Goal: Task Accomplishment & Management: Manage account settings

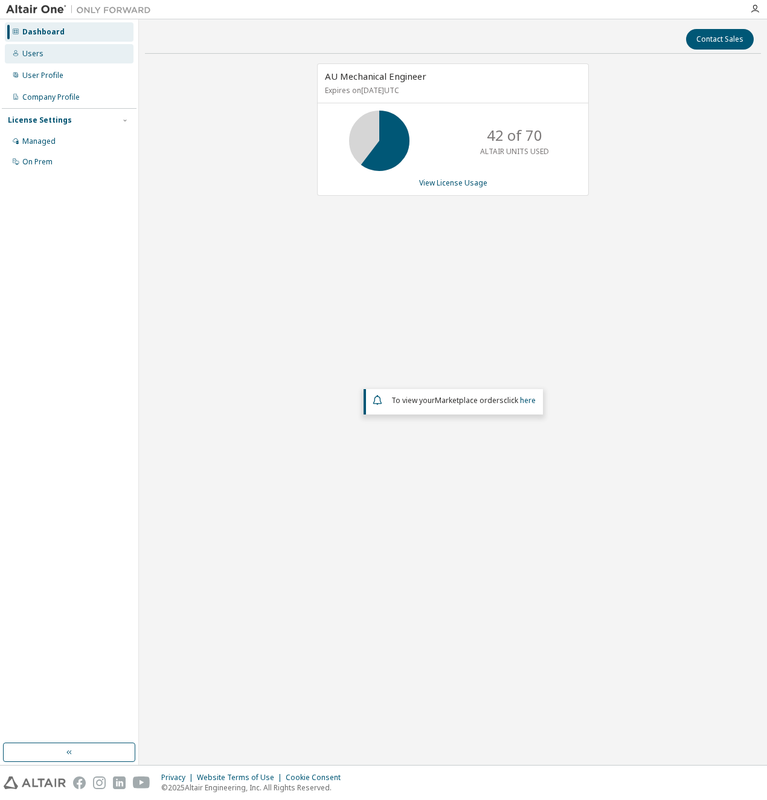
click at [54, 60] on div "Users" at bounding box center [69, 53] width 129 height 19
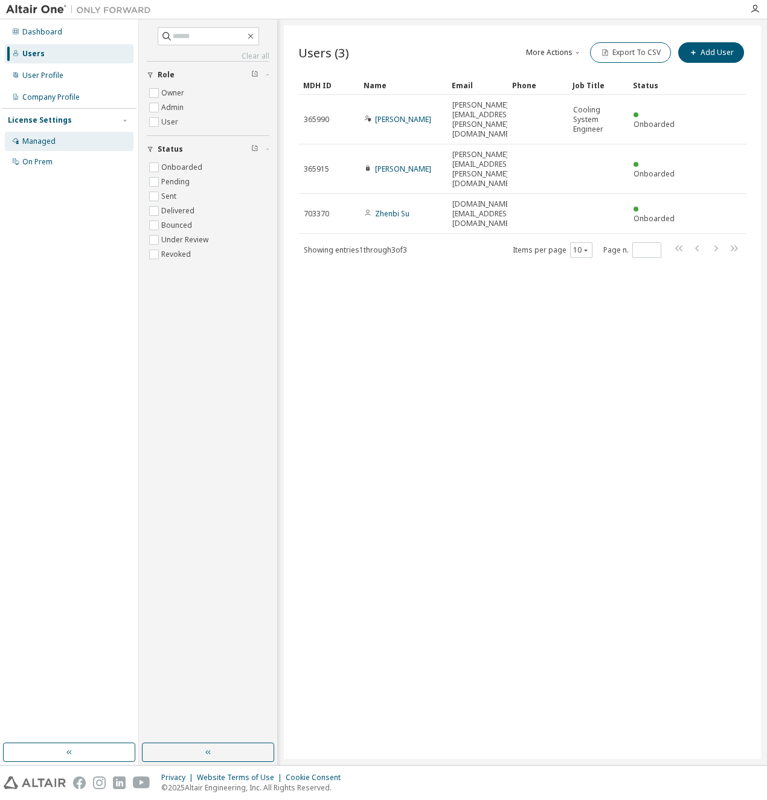
click at [42, 143] on div "Managed" at bounding box center [38, 142] width 33 height 10
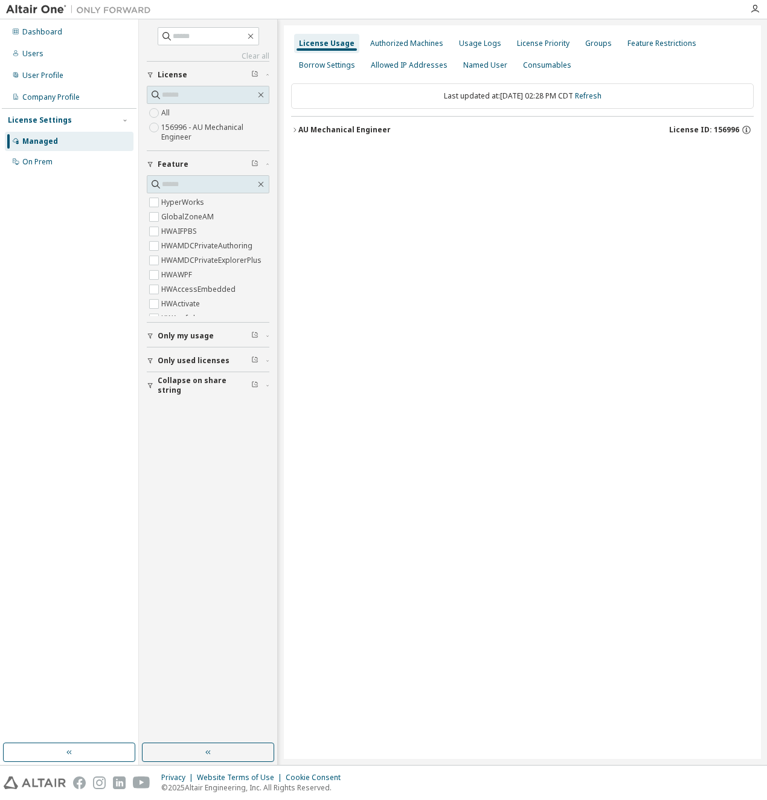
click at [292, 129] on icon "button" at bounding box center [294, 129] width 7 height 7
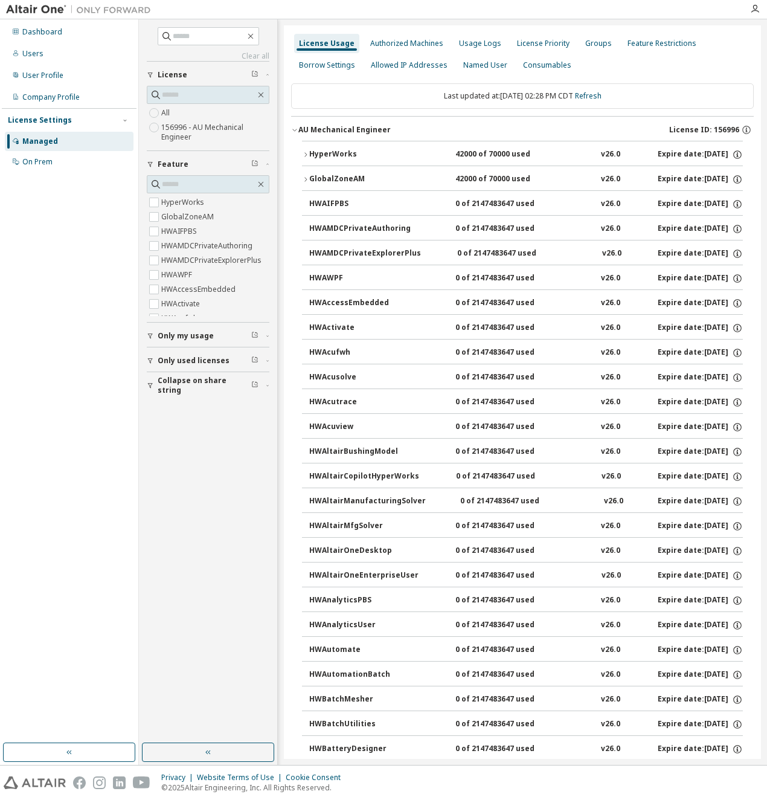
click at [312, 176] on div "GlobalZoneAM" at bounding box center [363, 179] width 109 height 11
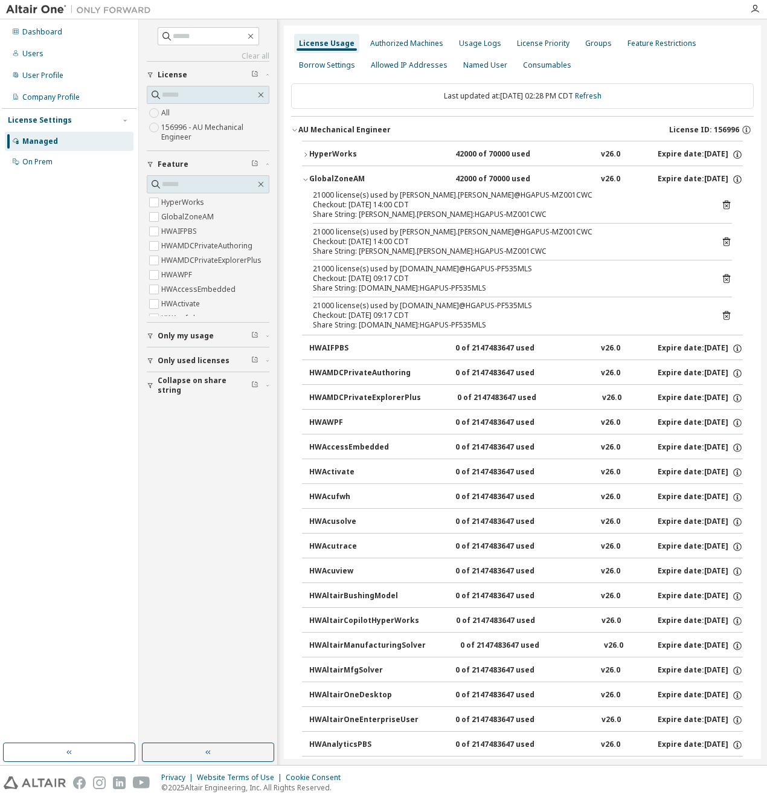
click at [308, 153] on icon "button" at bounding box center [305, 154] width 7 height 7
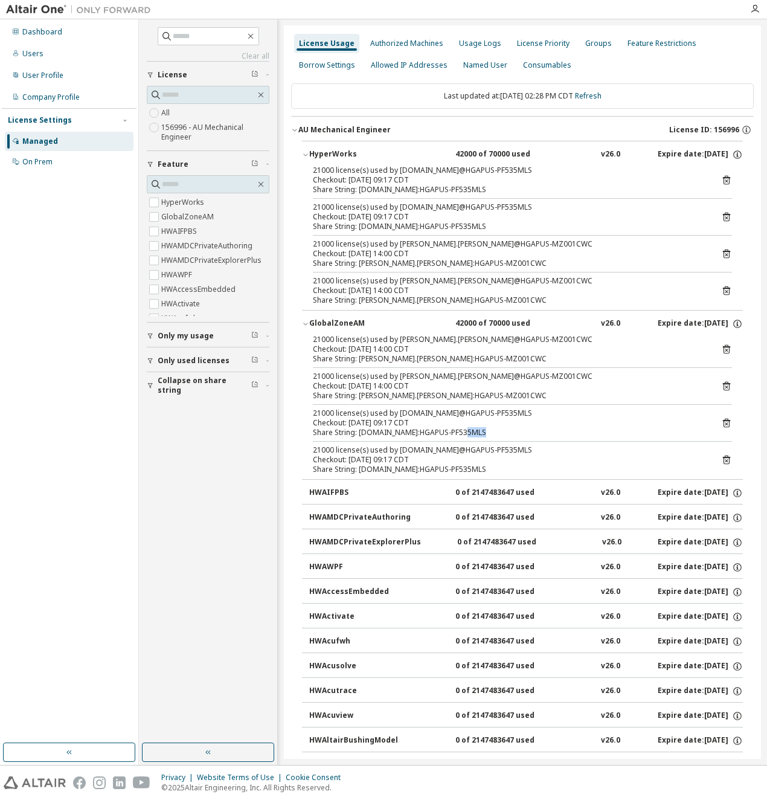
click at [722, 424] on icon at bounding box center [727, 423] width 11 height 11
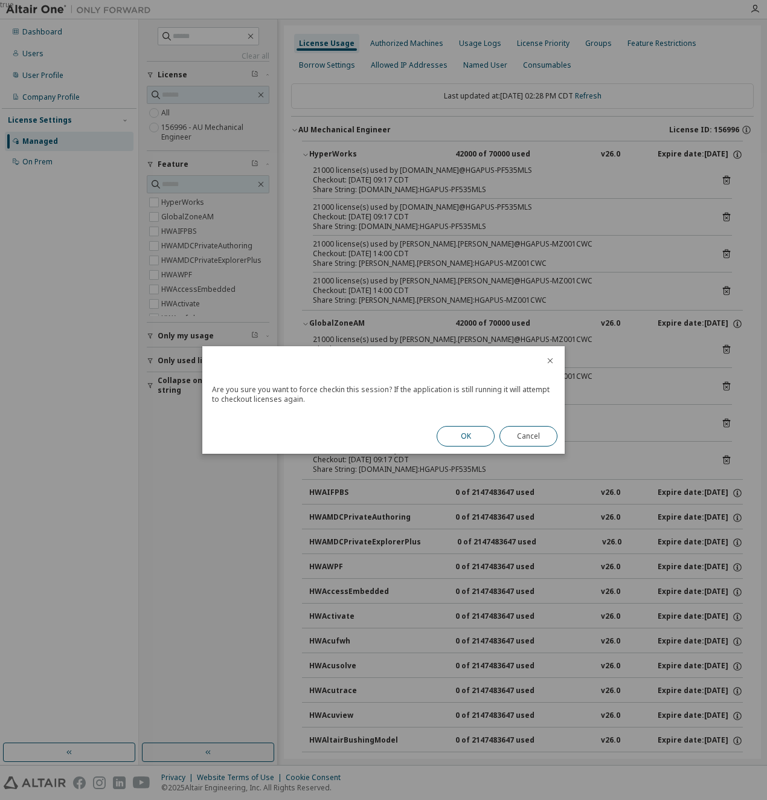
click at [473, 437] on button "OK" at bounding box center [466, 436] width 58 height 21
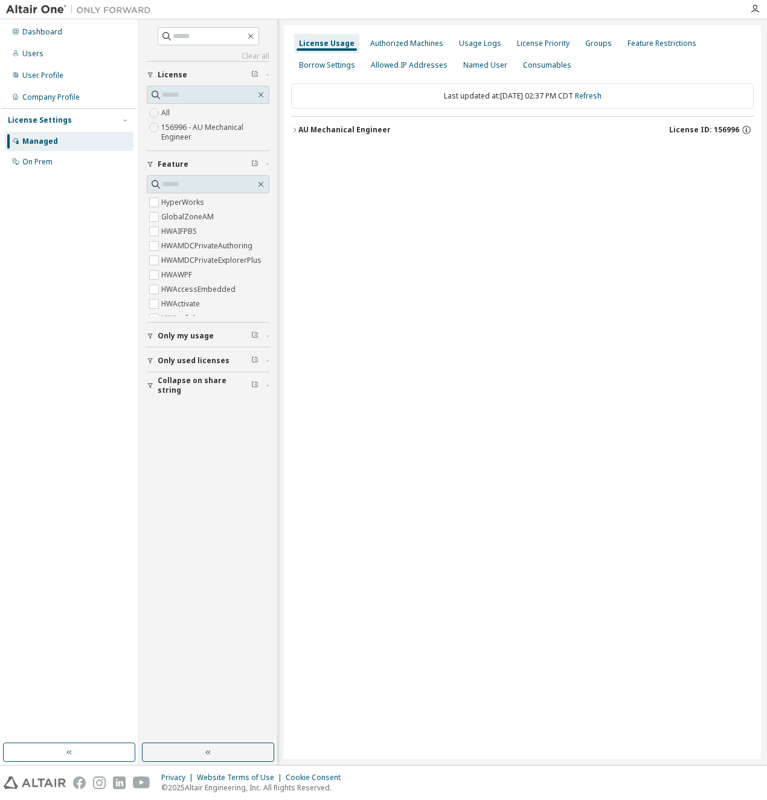
click at [296, 130] on icon "button" at bounding box center [294, 129] width 7 height 7
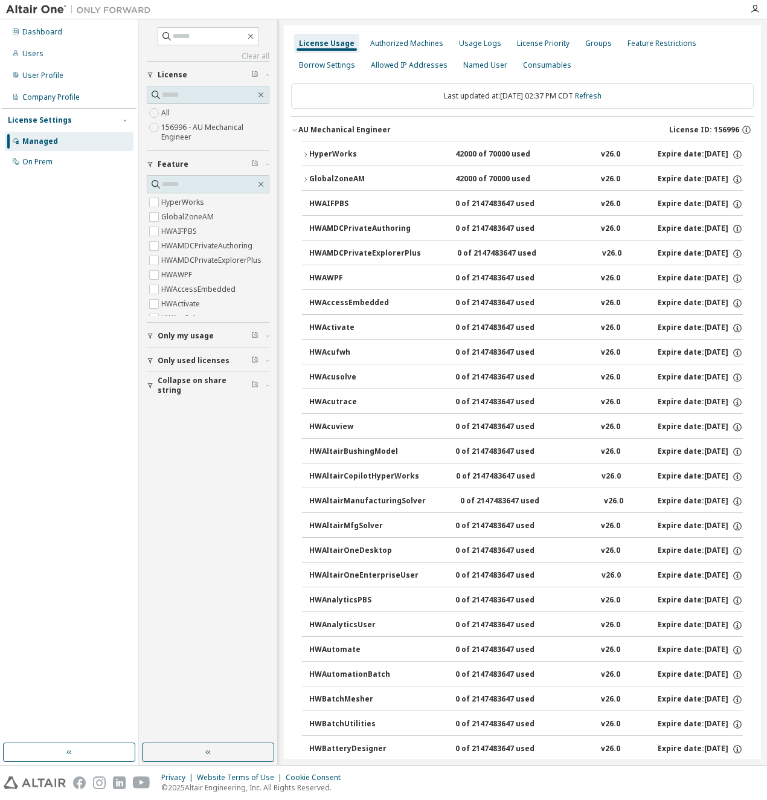
click at [306, 175] on button "GlobalZoneAM 42000 of 70000 used v26.0 Expire date: 2026-03-31" at bounding box center [522, 179] width 441 height 27
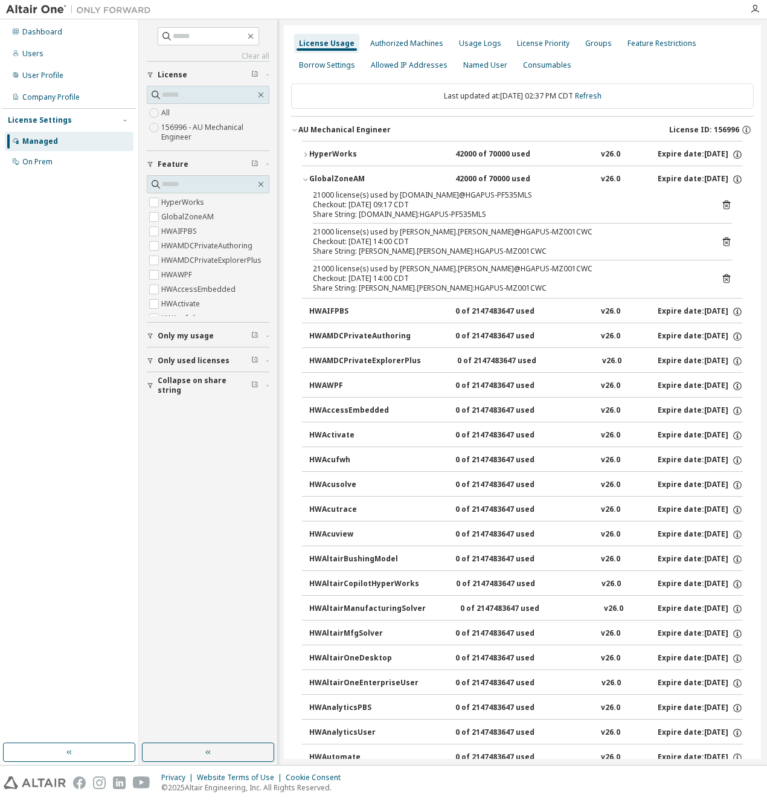
click at [723, 207] on icon at bounding box center [726, 205] width 7 height 9
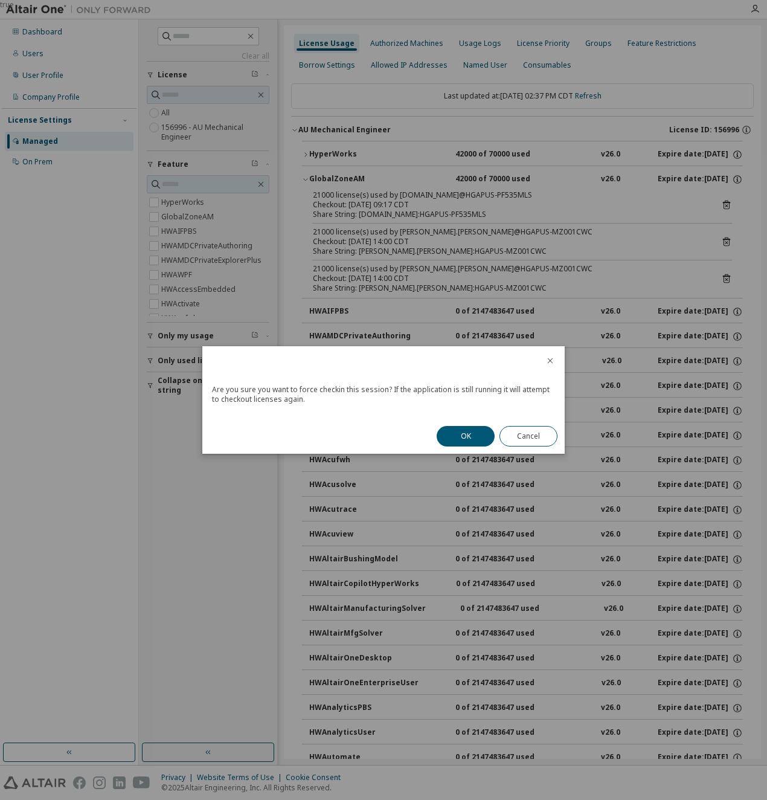
drag, startPoint x: 466, startPoint y: 444, endPoint x: 471, endPoint y: 439, distance: 6.9
click at [466, 444] on button "OK" at bounding box center [466, 436] width 58 height 21
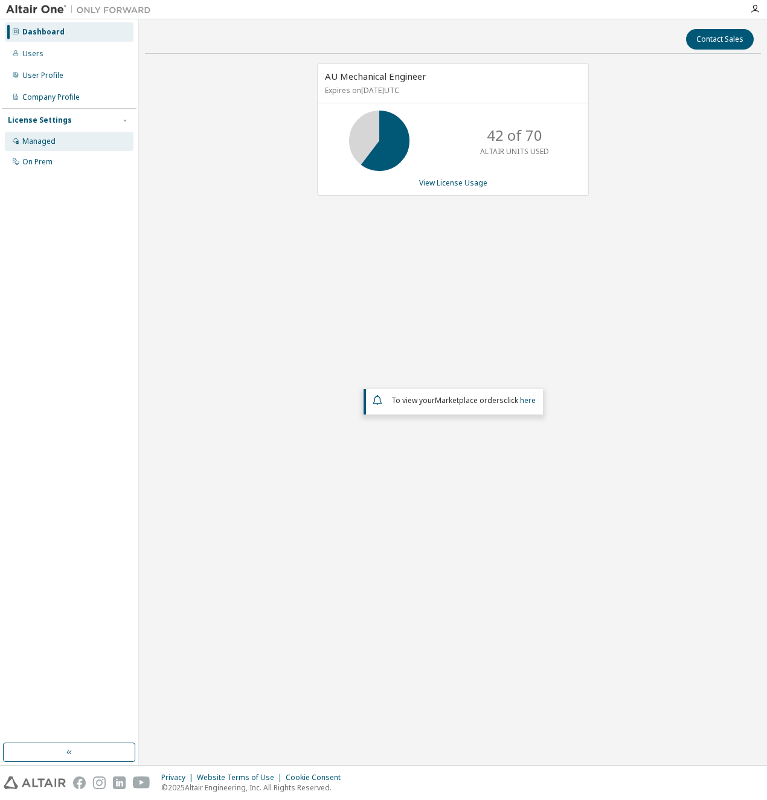
click at [37, 139] on div "Managed" at bounding box center [38, 142] width 33 height 10
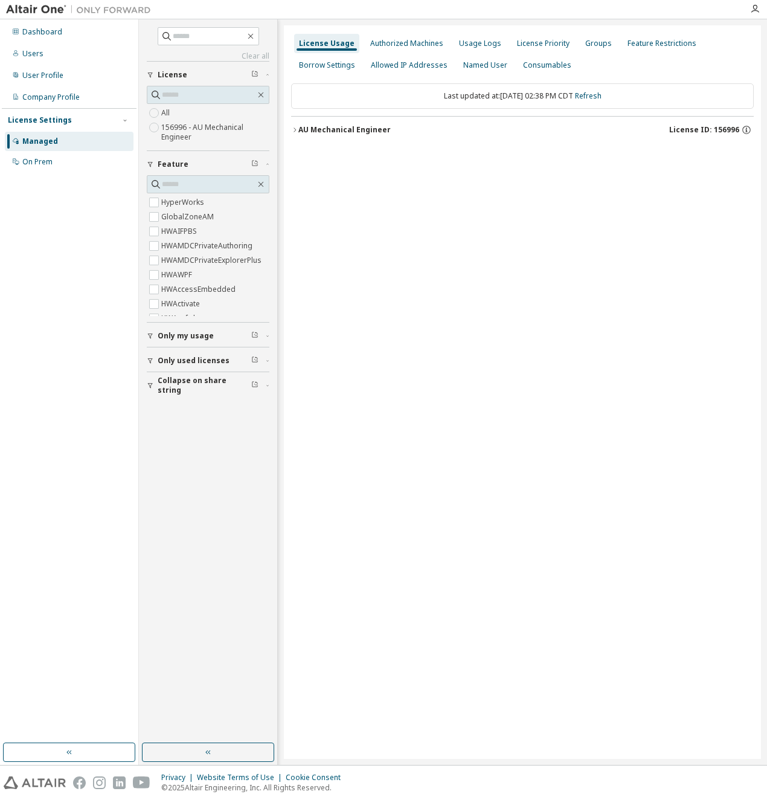
click at [299, 129] on div "AU Mechanical Engineer" at bounding box center [345, 130] width 92 height 10
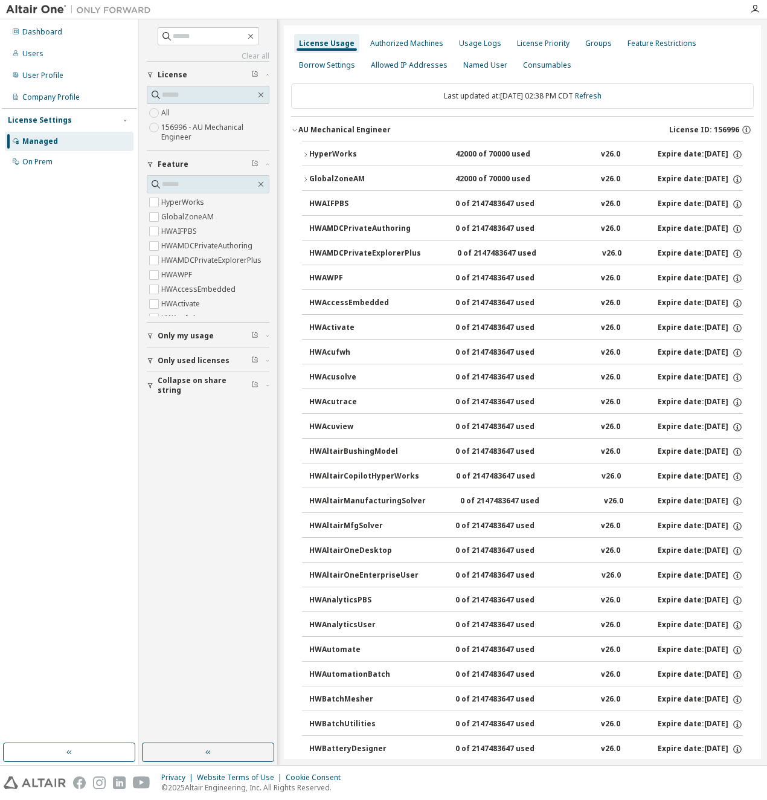
click at [308, 153] on icon "button" at bounding box center [305, 154] width 7 height 7
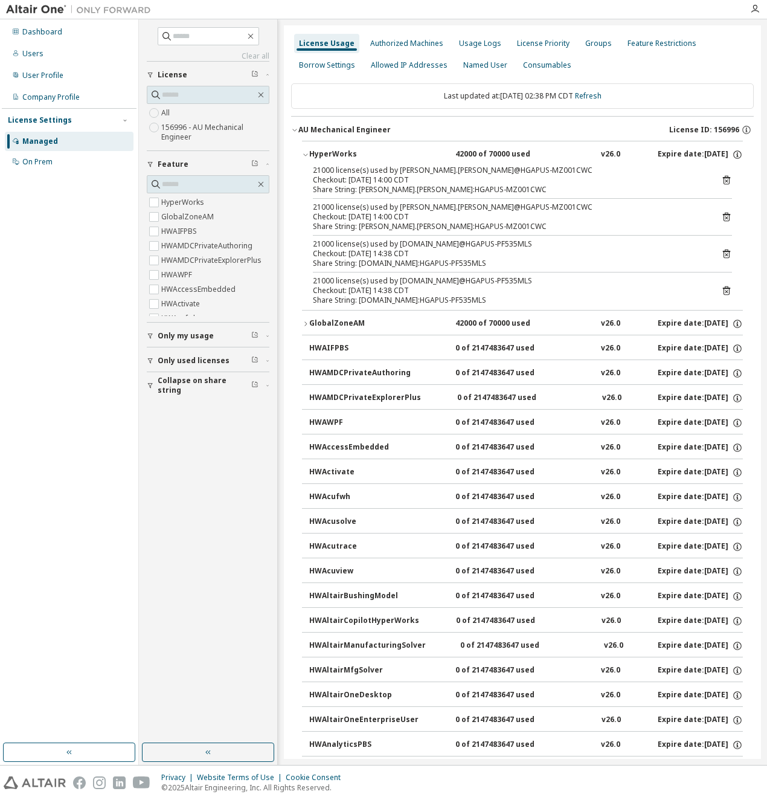
click at [723, 251] on icon at bounding box center [726, 254] width 7 height 9
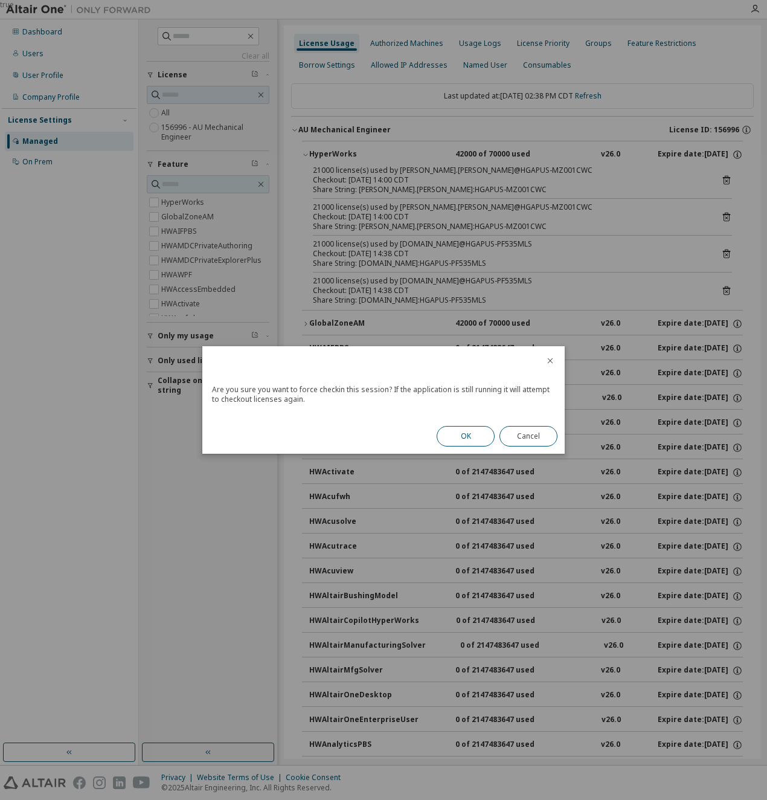
click at [471, 428] on button "OK" at bounding box center [466, 436] width 58 height 21
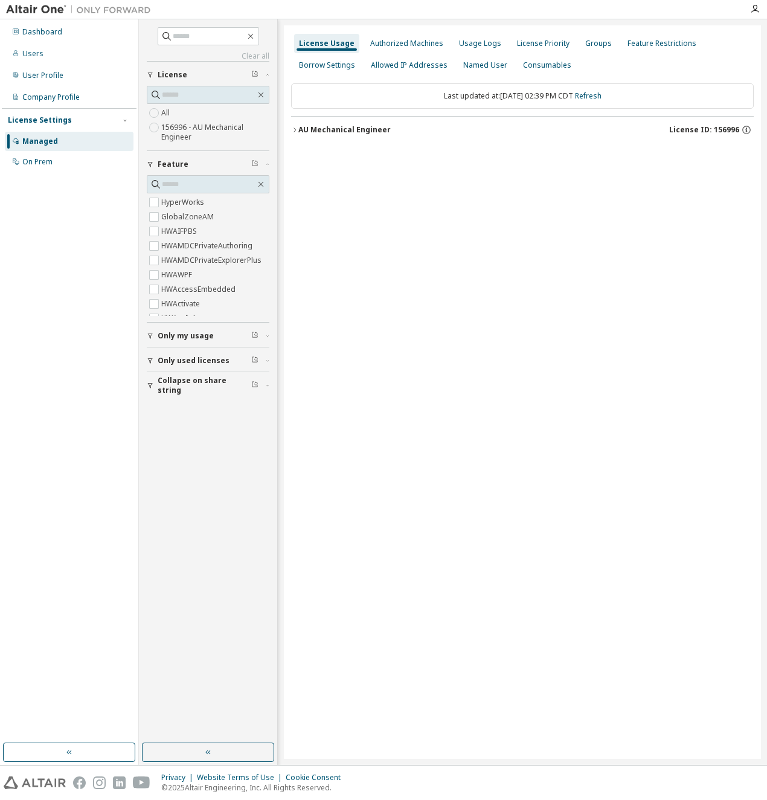
click at [316, 39] on div "License Usage" at bounding box center [327, 44] width 56 height 10
click at [394, 40] on div "Authorized Machines" at bounding box center [406, 44] width 73 height 10
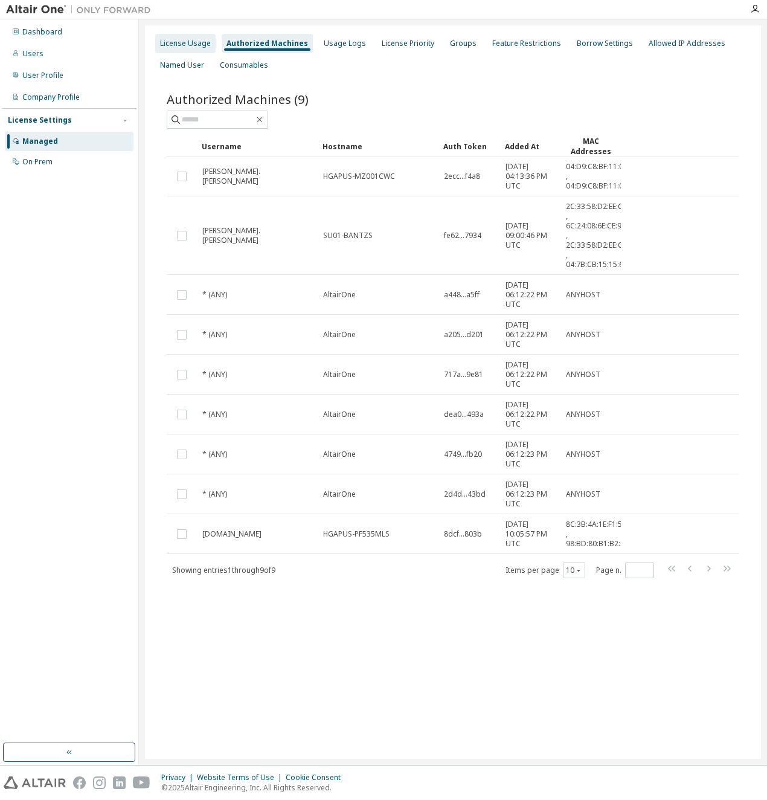
click at [181, 40] on div "License Usage" at bounding box center [185, 44] width 51 height 10
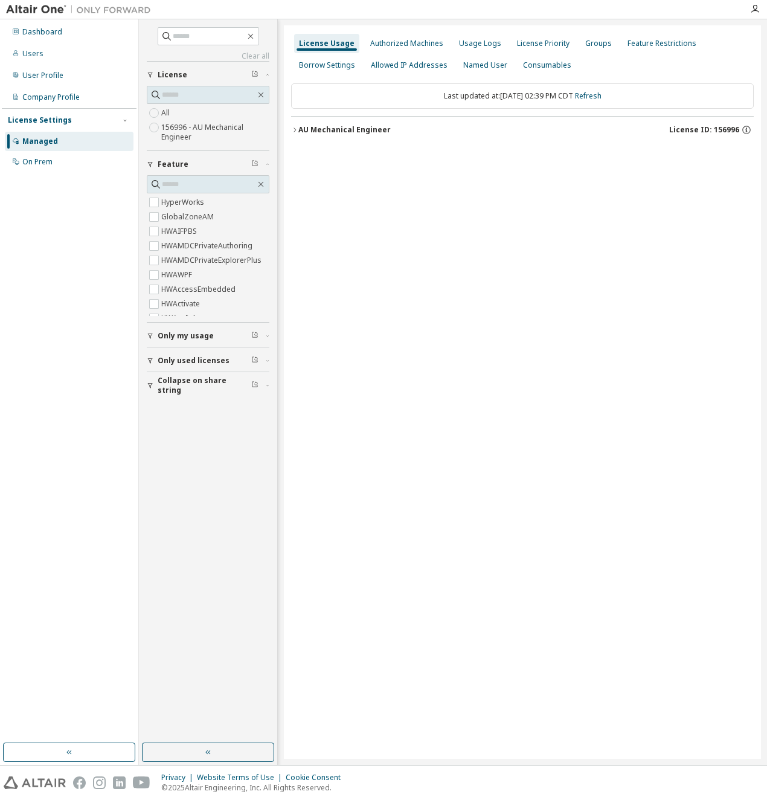
click at [297, 129] on icon "button" at bounding box center [294, 129] width 7 height 7
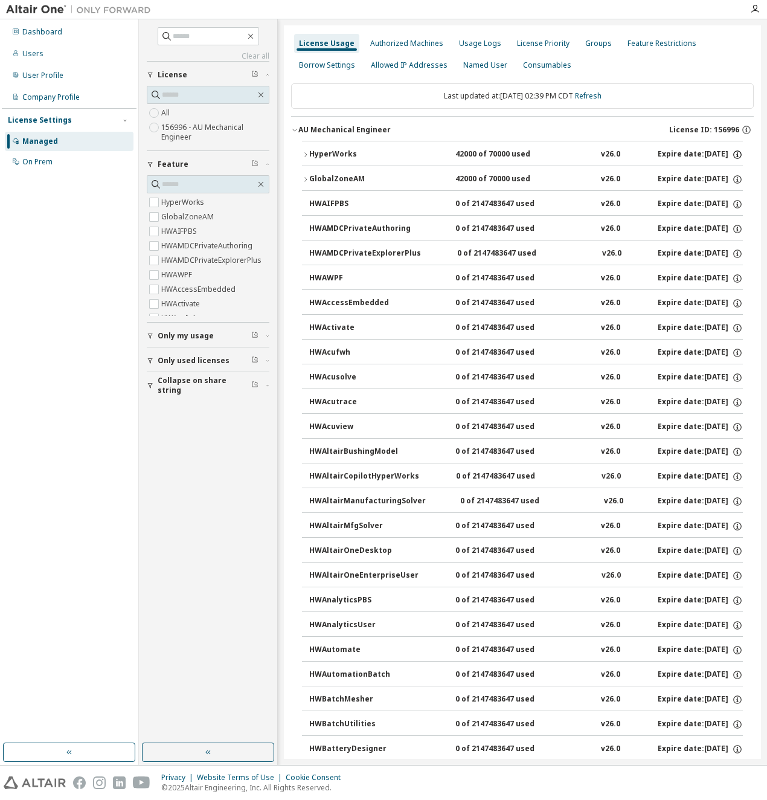
click at [732, 153] on icon "button" at bounding box center [737, 154] width 11 height 11
click at [306, 153] on icon "button" at bounding box center [305, 154] width 7 height 7
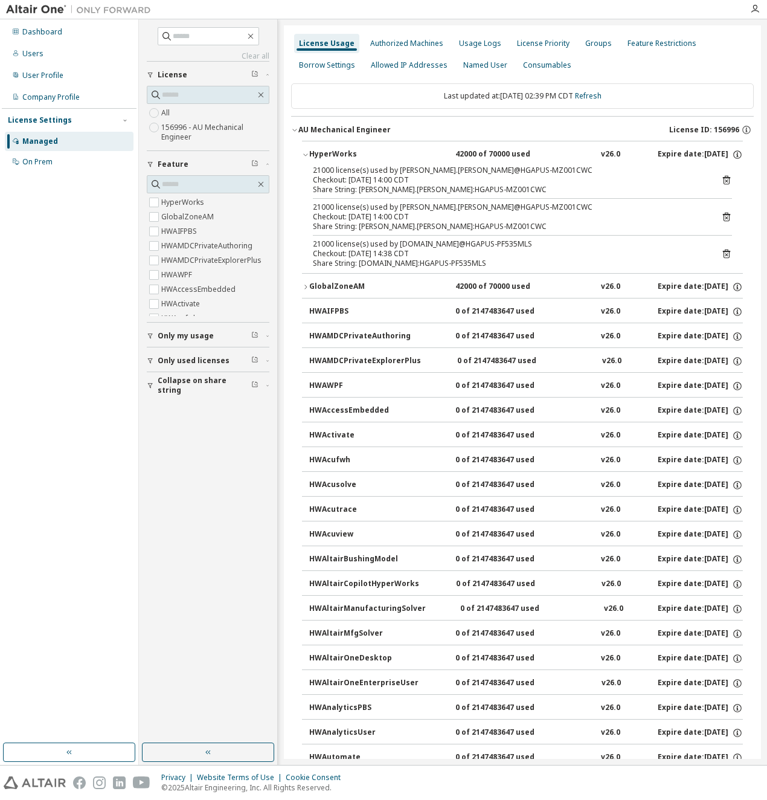
click at [725, 255] on icon at bounding box center [726, 254] width 3 height 3
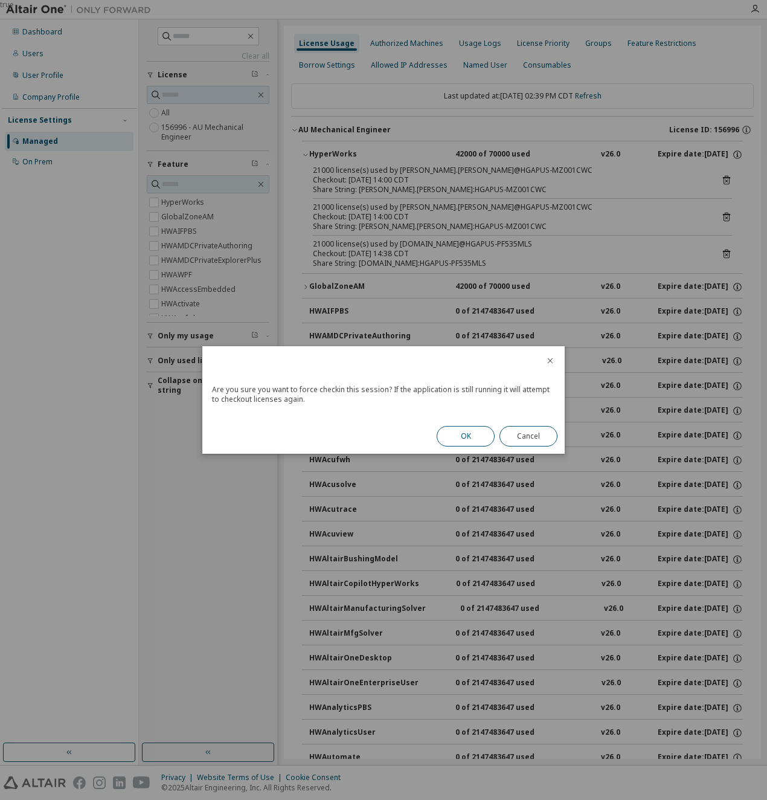
click at [463, 436] on button "OK" at bounding box center [466, 436] width 58 height 21
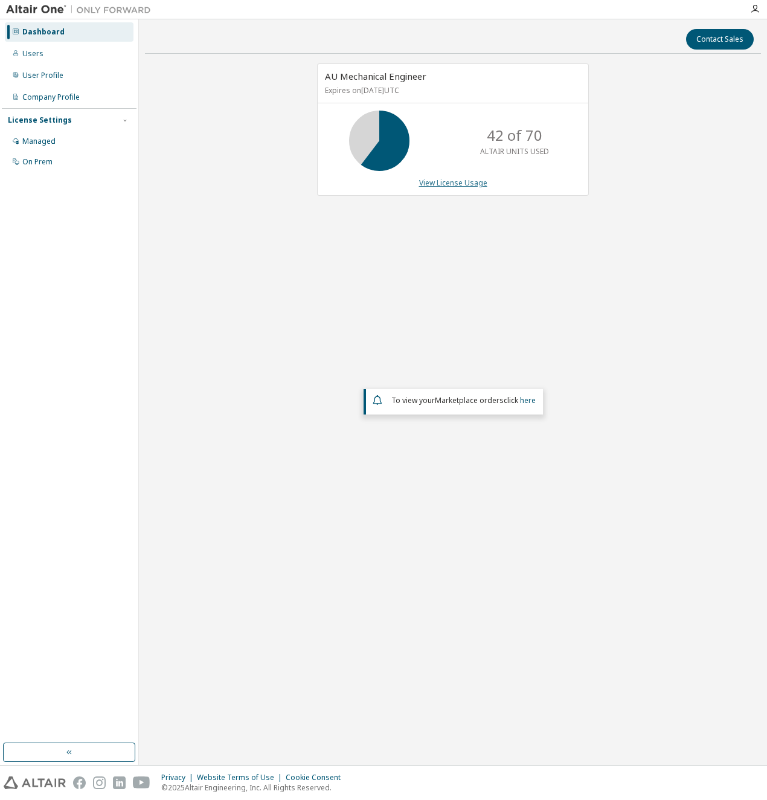
click at [451, 186] on link "View License Usage" at bounding box center [453, 183] width 68 height 10
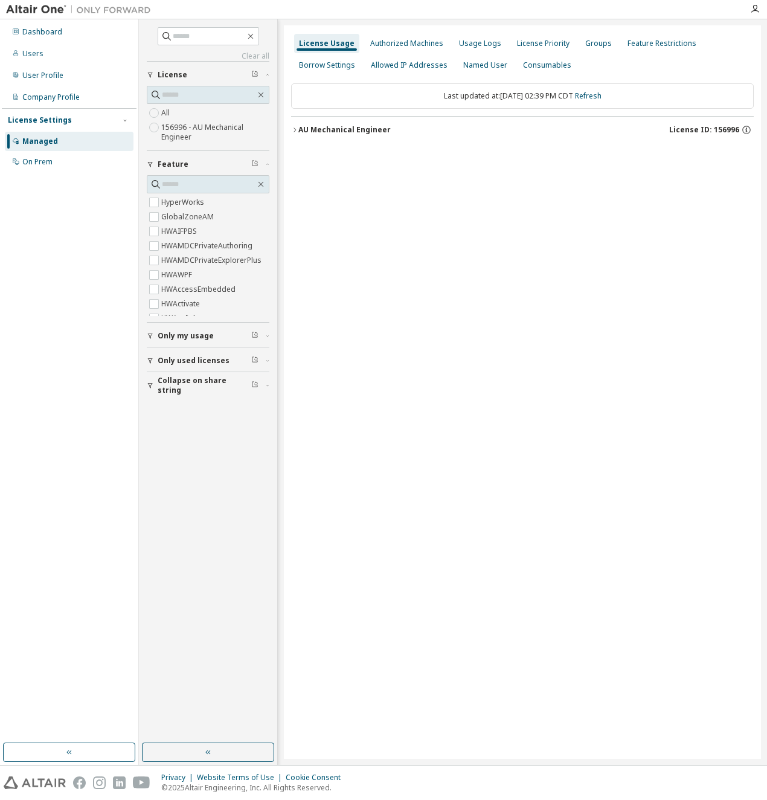
click at [297, 129] on icon "button" at bounding box center [294, 129] width 7 height 7
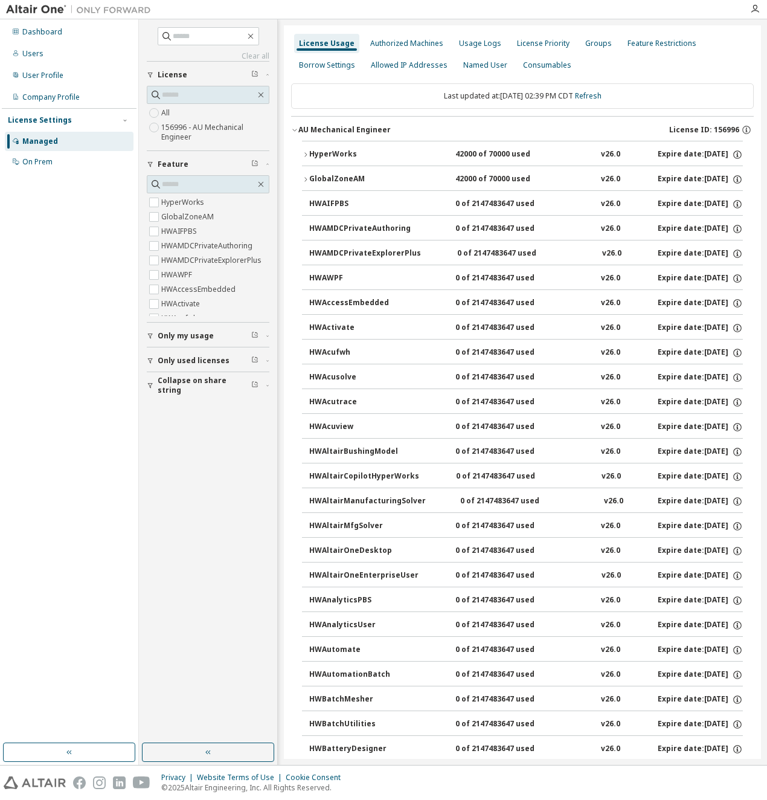
click at [305, 155] on icon "button" at bounding box center [305, 154] width 7 height 7
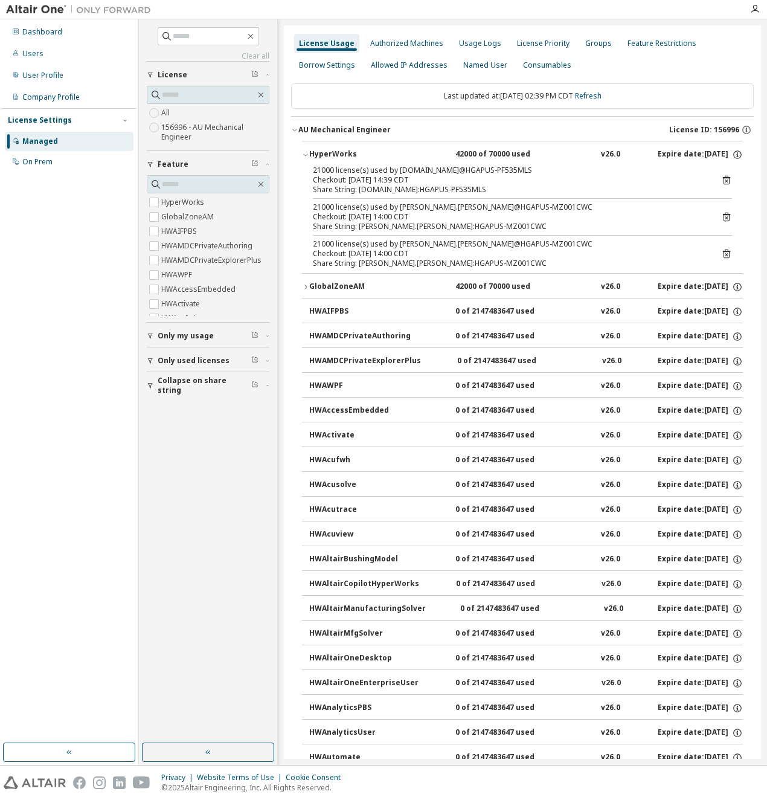
click at [725, 182] on icon at bounding box center [726, 180] width 3 height 3
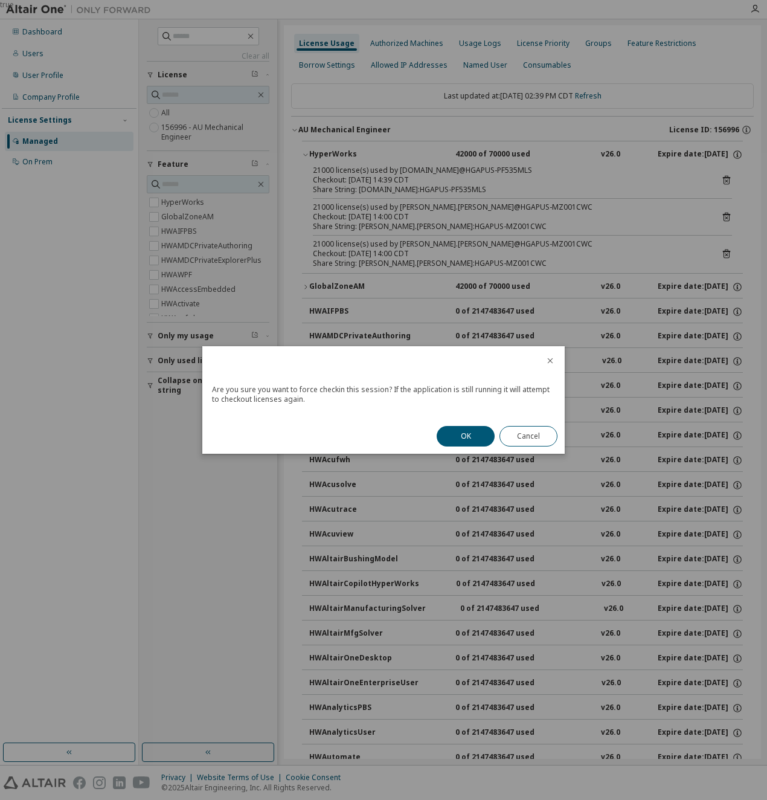
drag, startPoint x: 470, startPoint y: 435, endPoint x: 487, endPoint y: 415, distance: 26.1
click at [470, 435] on button "OK" at bounding box center [466, 436] width 58 height 21
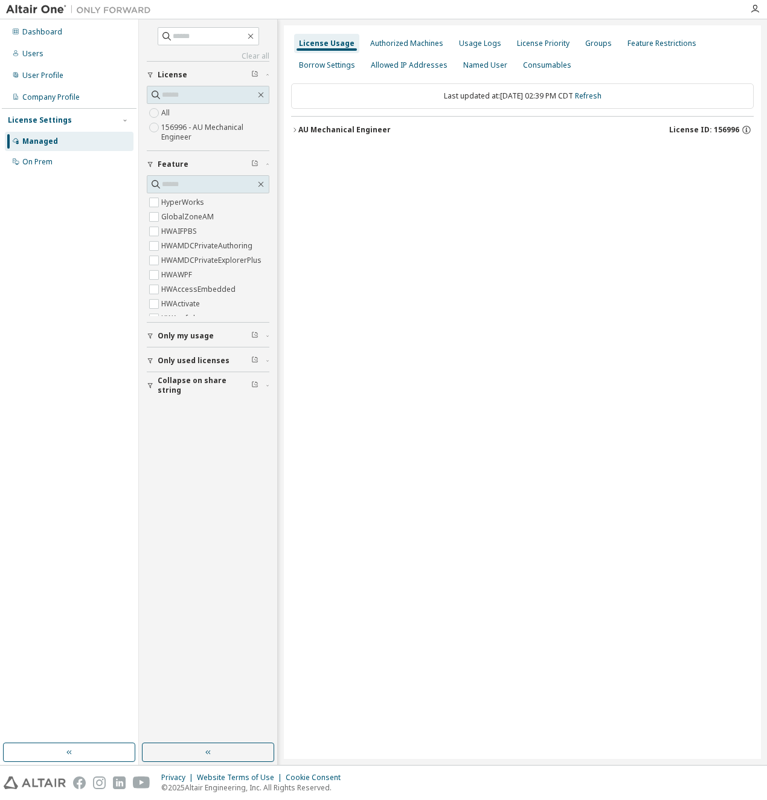
click at [299, 128] on div "AU Mechanical Engineer" at bounding box center [345, 130] width 92 height 10
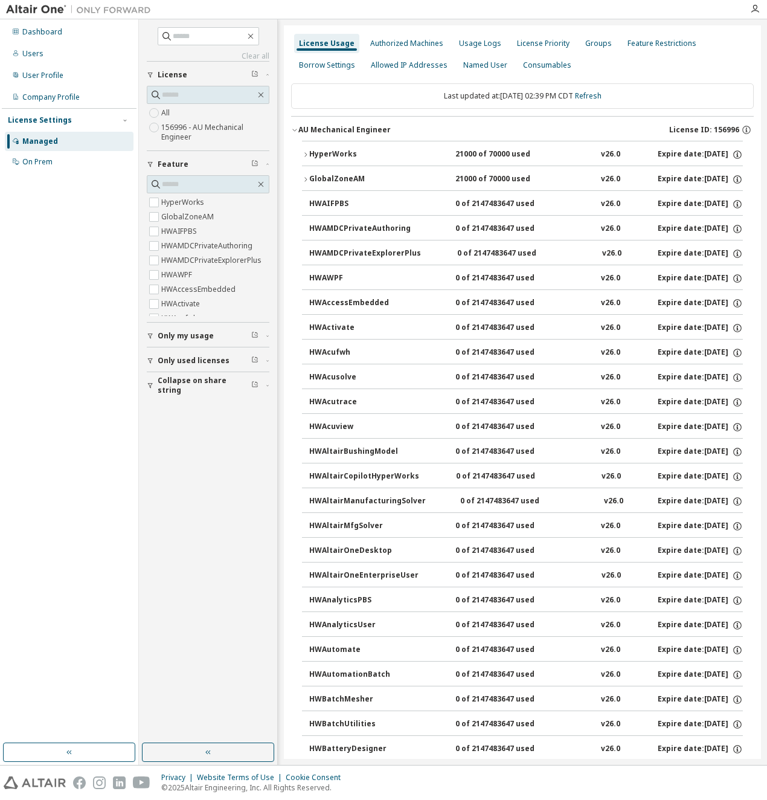
click at [306, 154] on icon "button" at bounding box center [305, 154] width 7 height 7
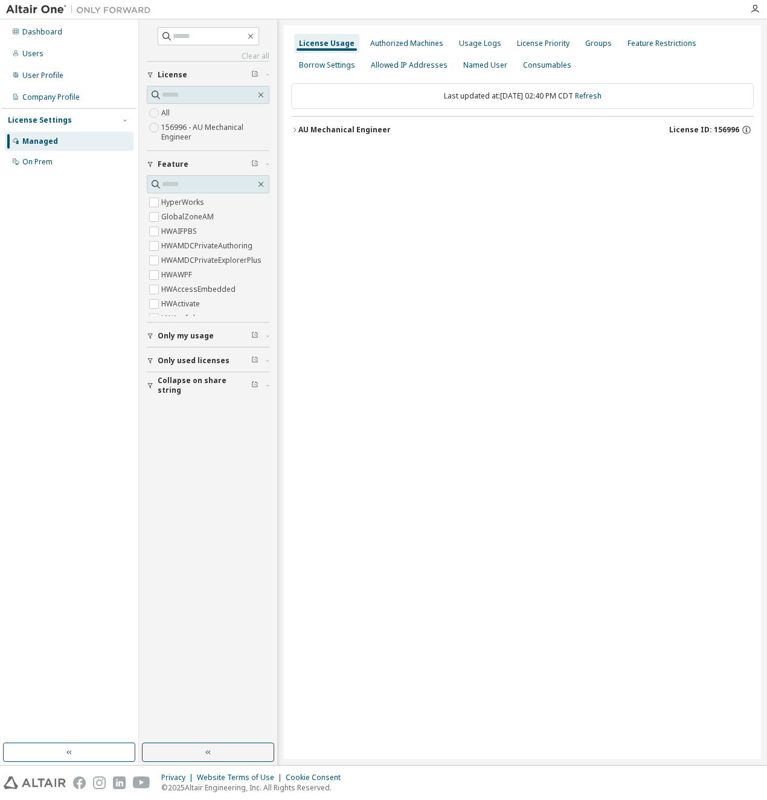
click at [296, 129] on icon "button" at bounding box center [294, 129] width 7 height 7
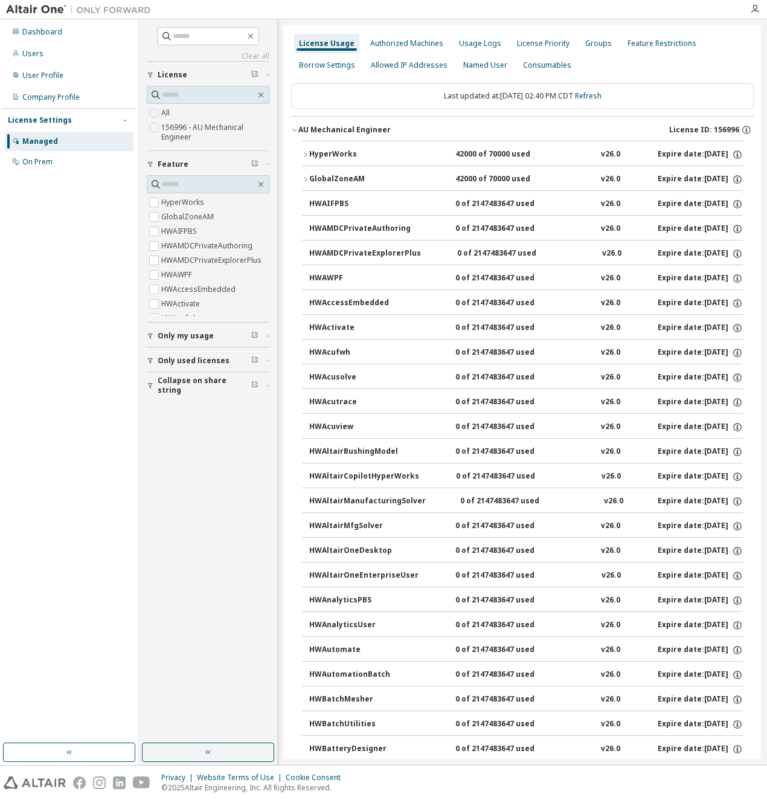
click at [302, 155] on icon "button" at bounding box center [305, 154] width 7 height 7
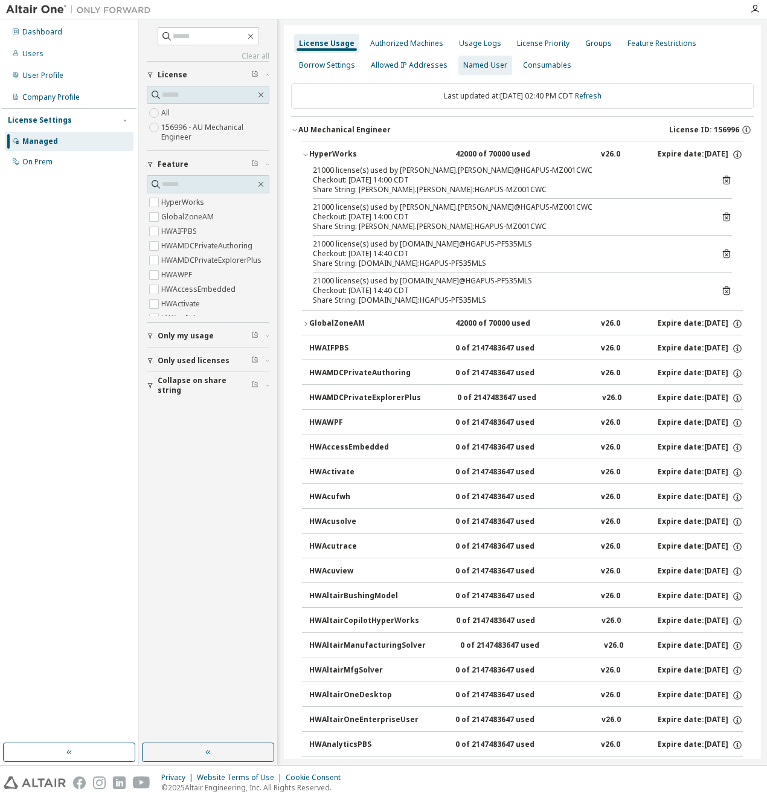
click at [464, 65] on div "Named User" at bounding box center [486, 65] width 44 height 10
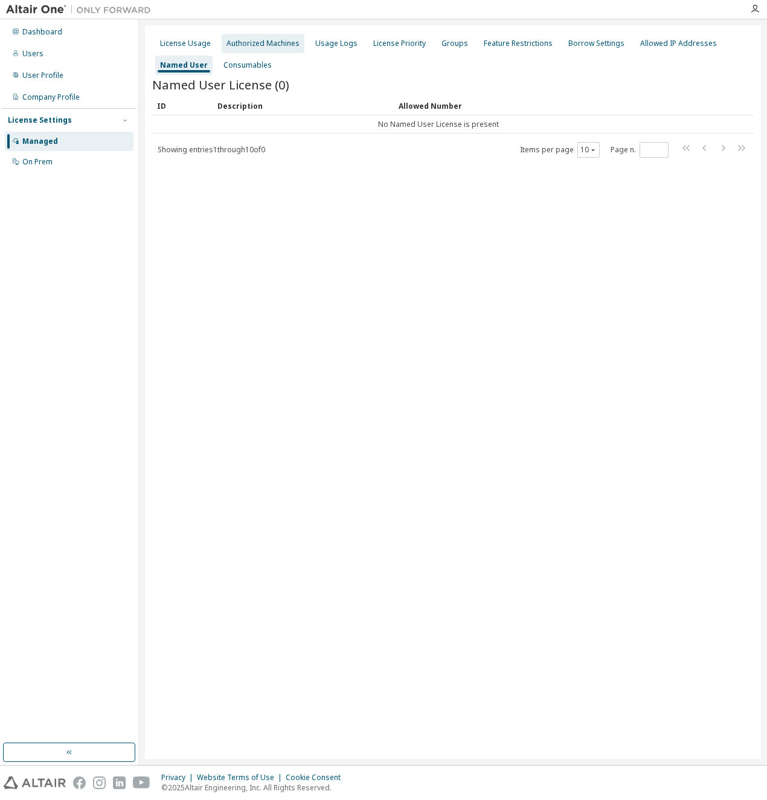
click at [263, 43] on div "Authorized Machines" at bounding box center [263, 44] width 73 height 10
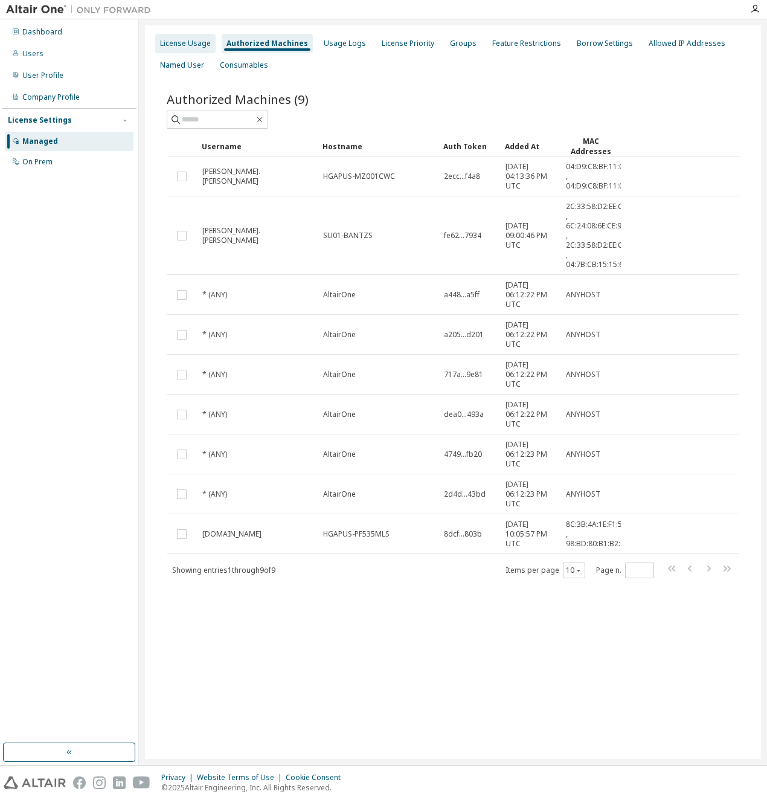
click at [196, 39] on div "License Usage" at bounding box center [185, 44] width 51 height 10
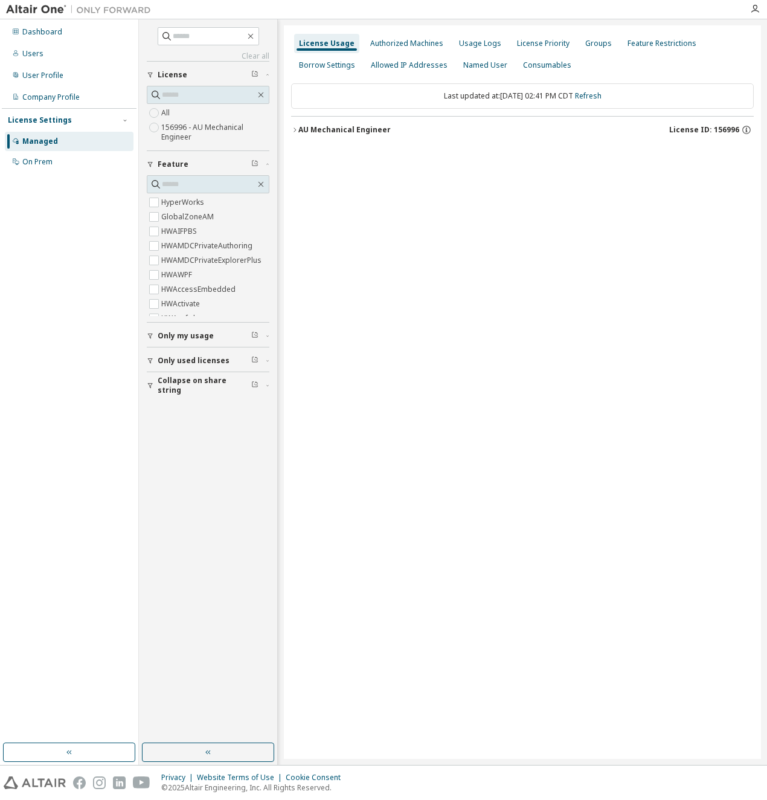
click at [297, 131] on icon "button" at bounding box center [294, 129] width 7 height 7
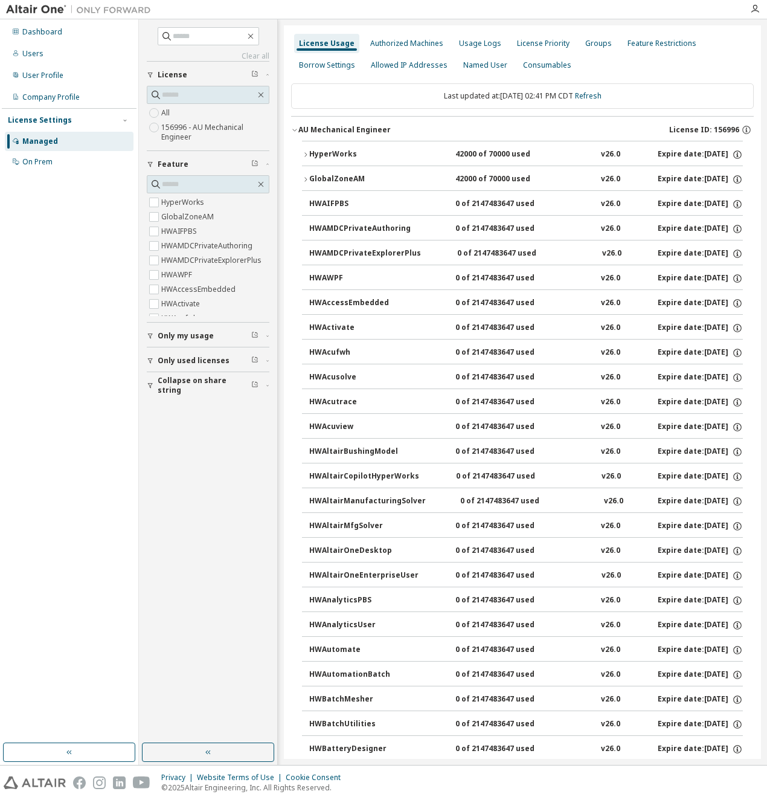
click at [309, 153] on div "HyperWorks" at bounding box center [363, 154] width 109 height 11
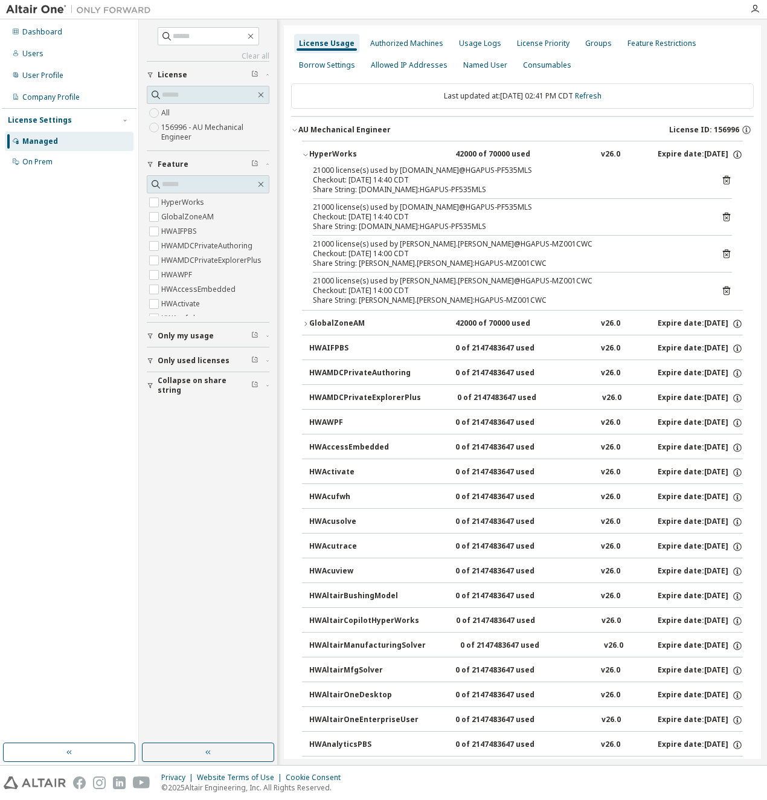
click at [723, 182] on icon at bounding box center [727, 180] width 11 height 11
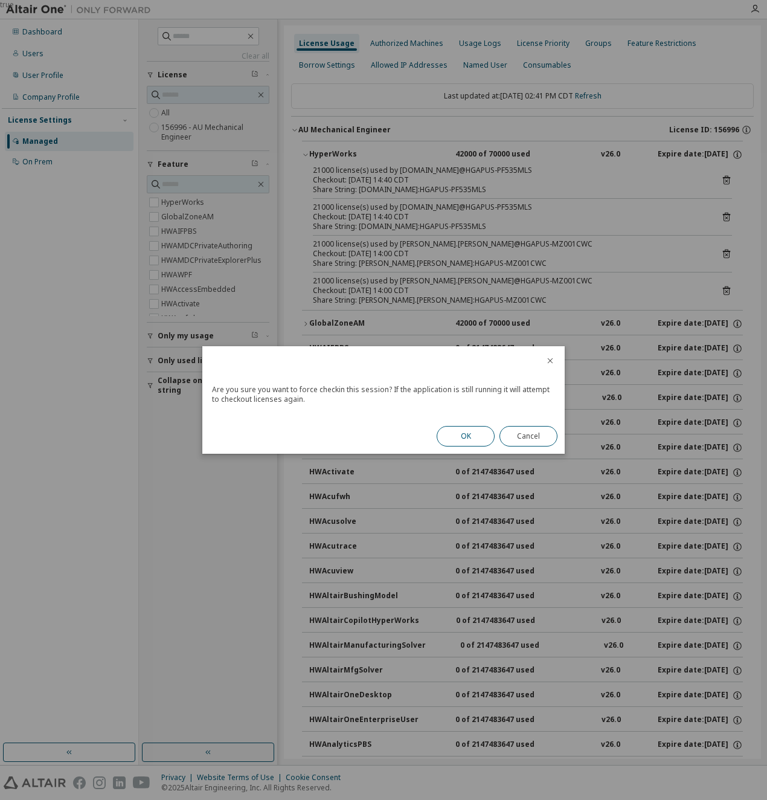
click at [476, 438] on button "OK" at bounding box center [466, 436] width 58 height 21
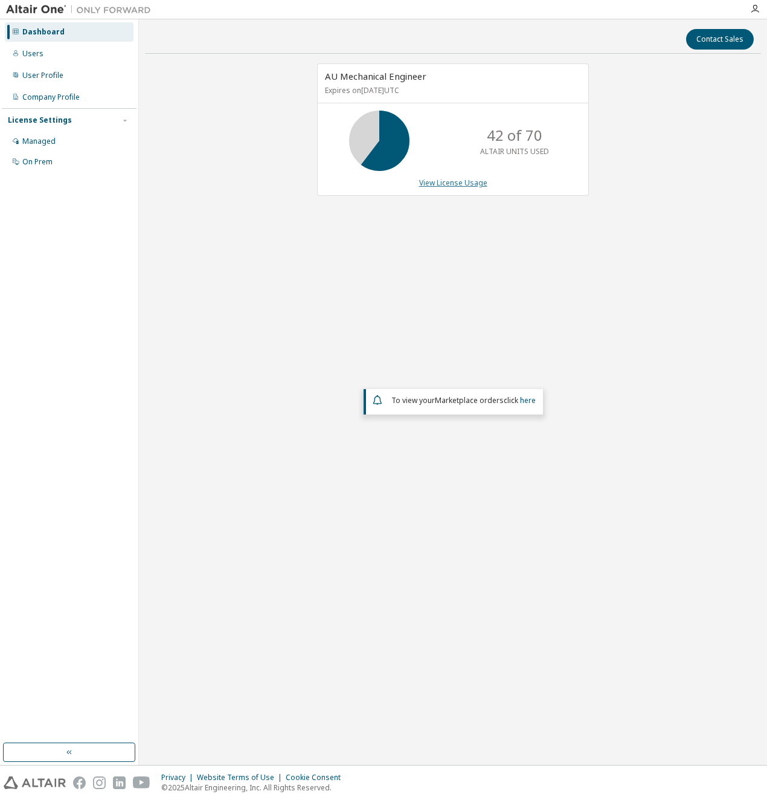
click at [457, 184] on link "View License Usage" at bounding box center [453, 183] width 68 height 10
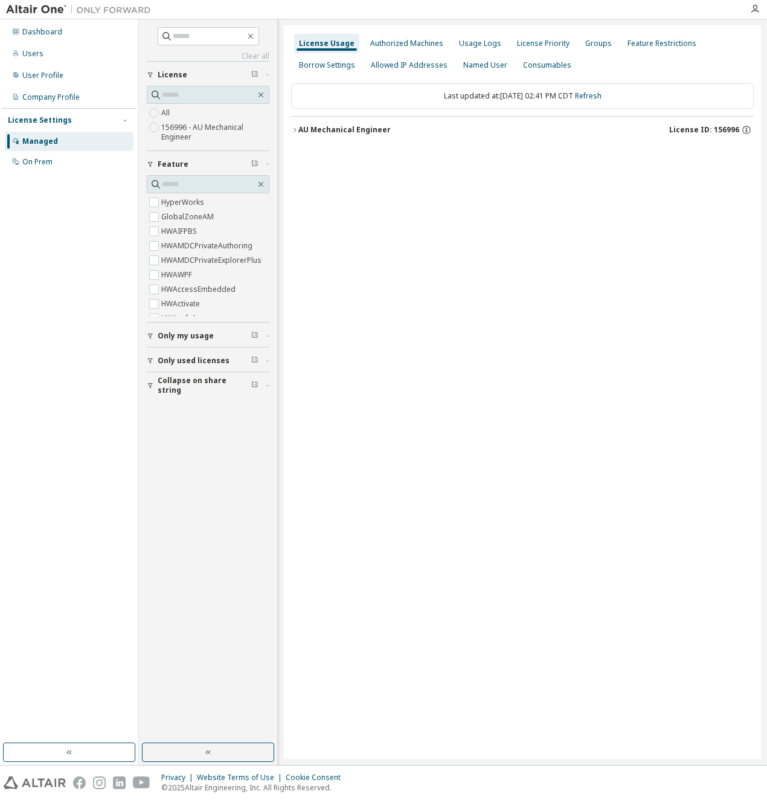
click at [296, 128] on icon "button" at bounding box center [294, 129] width 7 height 7
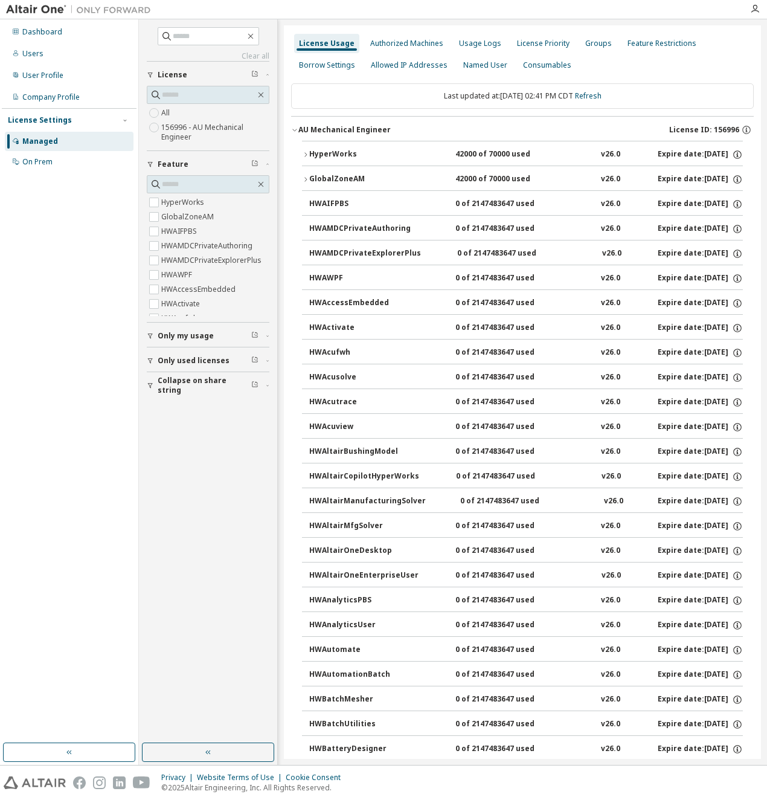
click at [306, 152] on icon "button" at bounding box center [305, 154] width 7 height 7
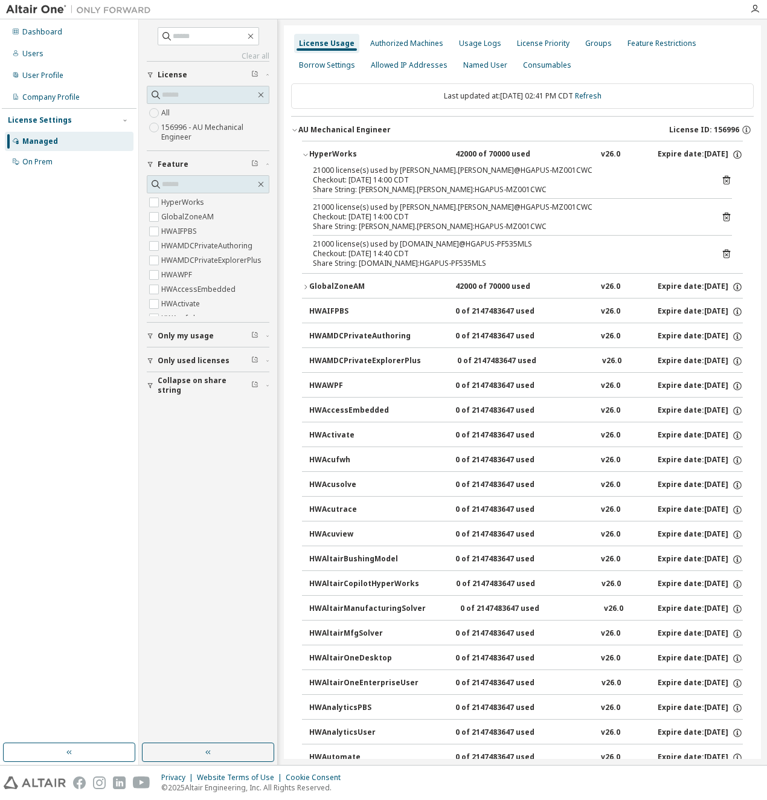
click at [722, 256] on icon at bounding box center [727, 253] width 11 height 11
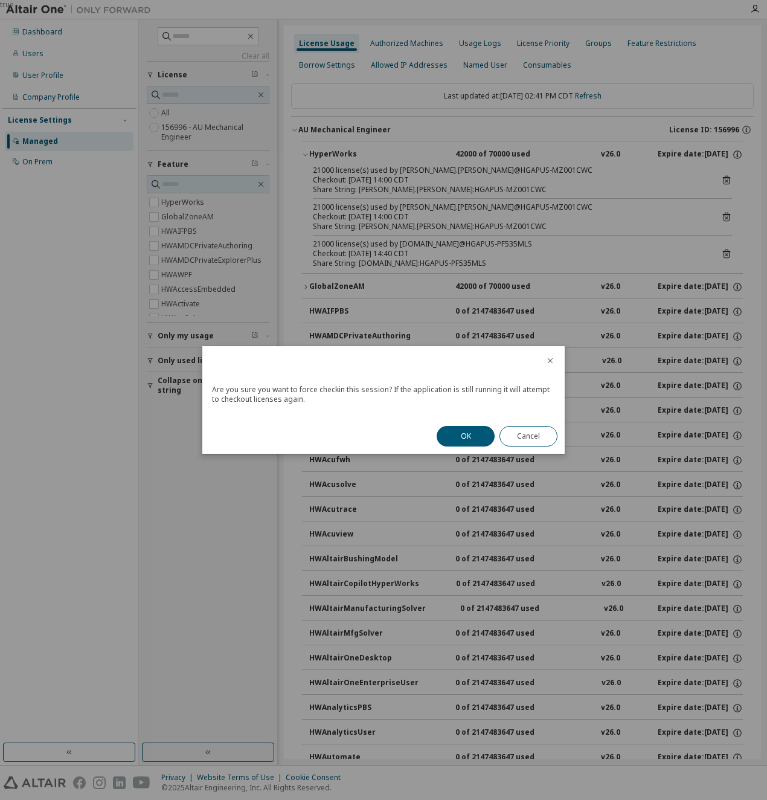
click at [470, 447] on div "OK Cancel" at bounding box center [497, 436] width 135 height 35
click at [460, 433] on button "OK" at bounding box center [466, 436] width 58 height 21
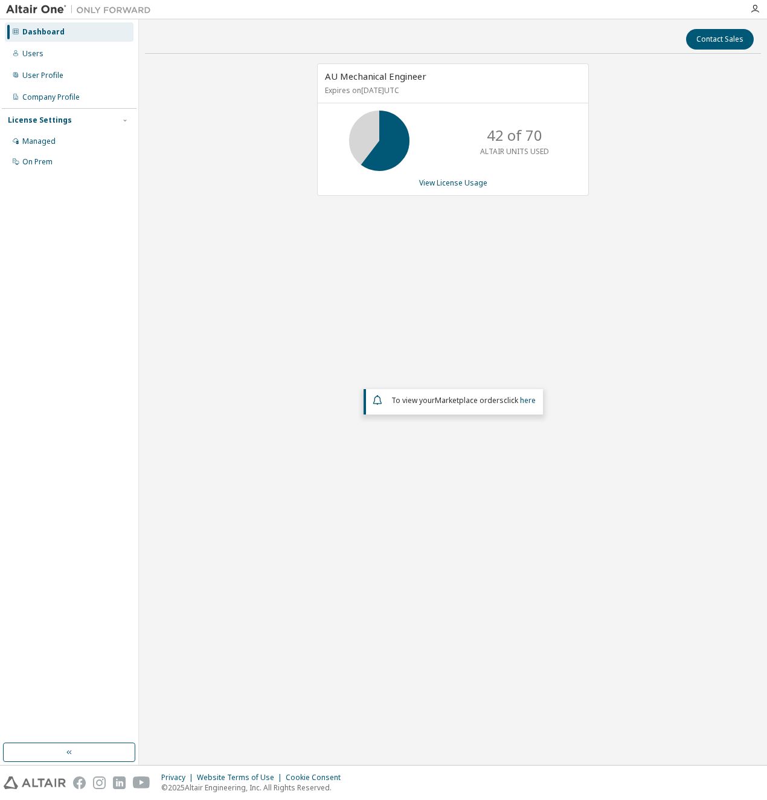
click at [245, 168] on div "AU Mechanical Engineer Expires on [DATE] UTC 42 of 70 ALTAIR UNITS USED View Li…" at bounding box center [453, 323] width 616 height 520
click at [22, 141] on div "Managed" at bounding box center [38, 142] width 33 height 10
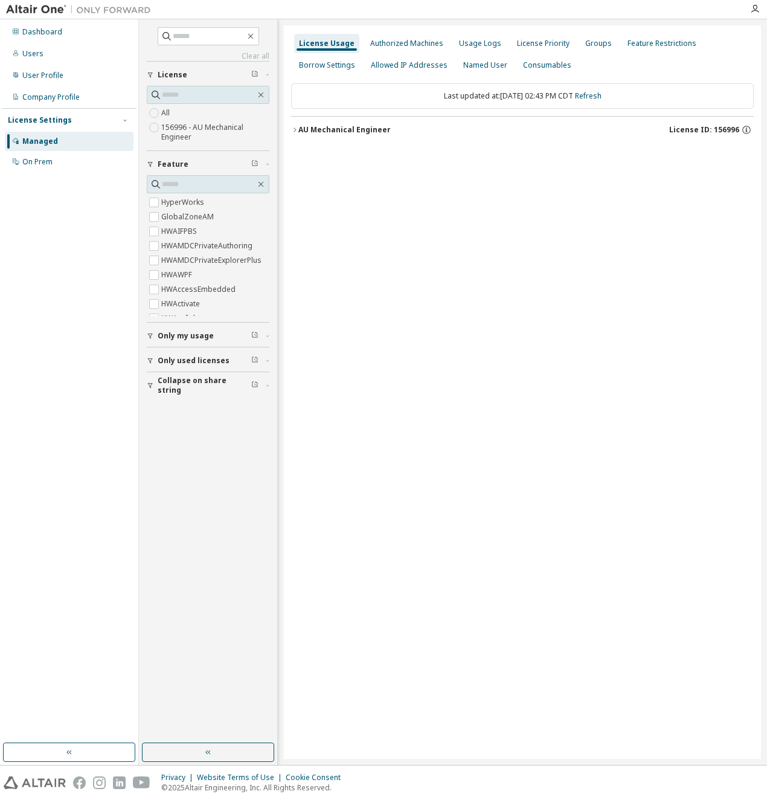
click at [297, 128] on icon "button" at bounding box center [294, 129] width 7 height 7
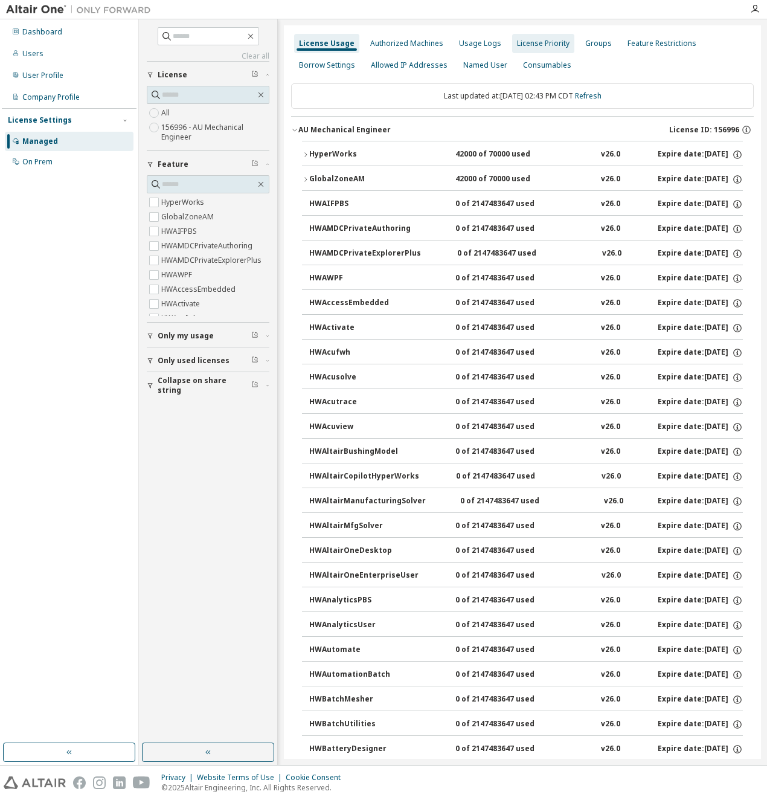
click at [515, 50] on div "License Priority" at bounding box center [543, 43] width 62 height 19
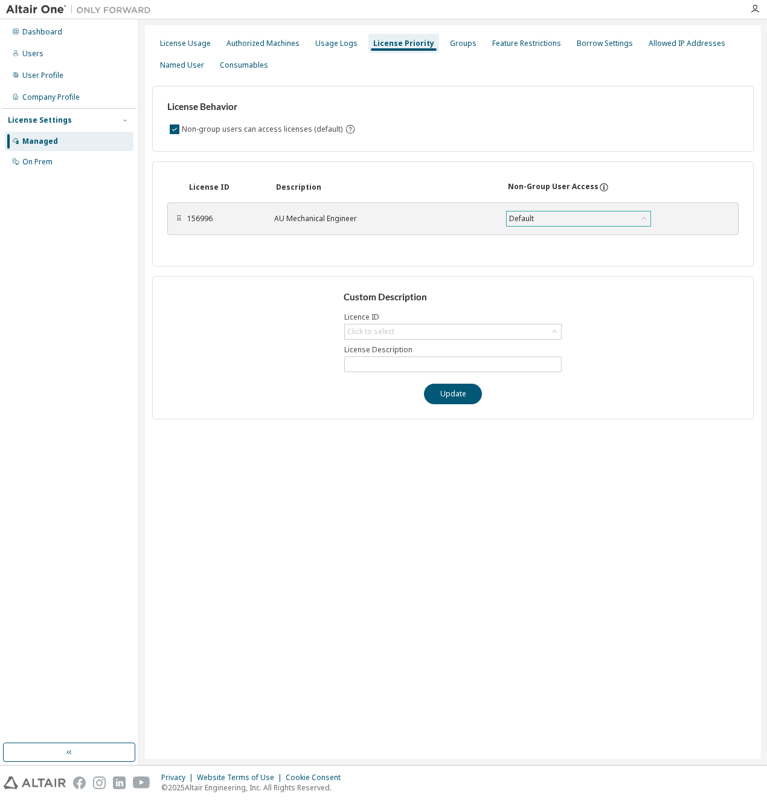
click at [644, 215] on icon at bounding box center [644, 219] width 12 height 12
click at [682, 181] on div "License ID Description Non-Group User Access" at bounding box center [453, 187] width 572 height 22
click at [517, 44] on div "Feature Restrictions" at bounding box center [527, 44] width 69 height 10
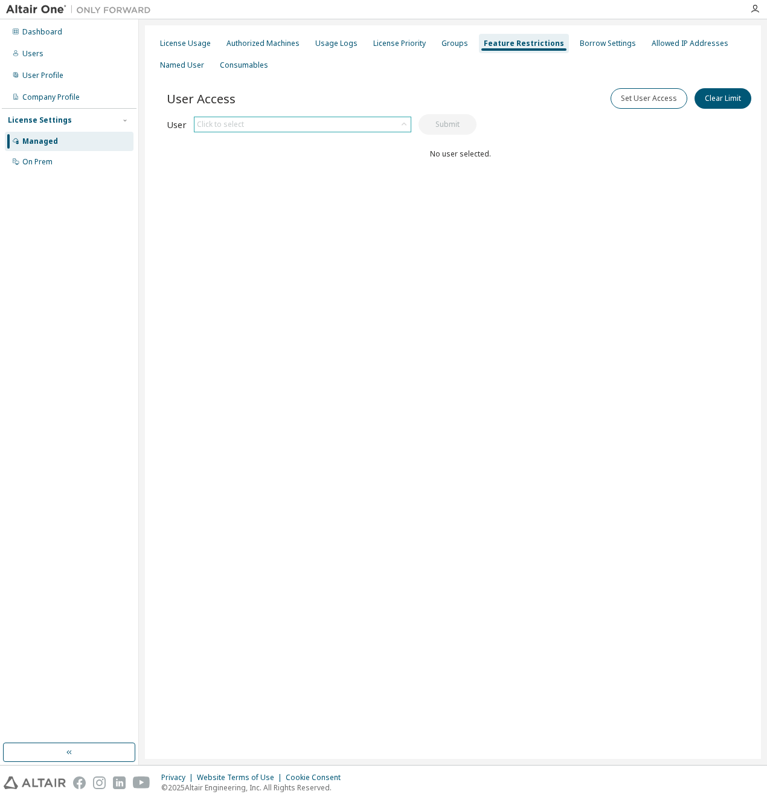
click at [225, 122] on div "Click to select" at bounding box center [220, 125] width 47 height 10
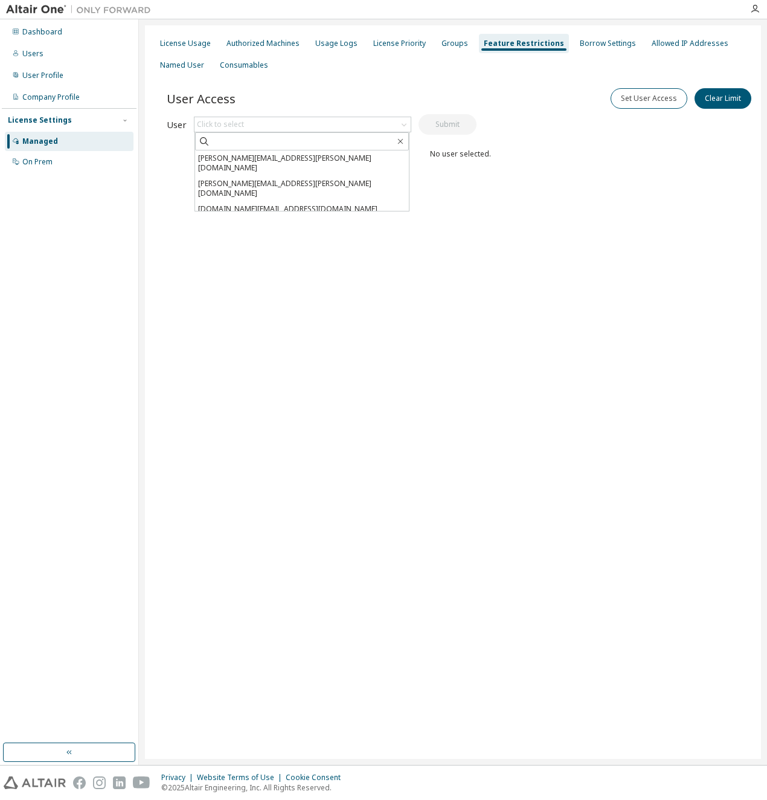
click at [572, 198] on div "User Access Set User Access Clear Limit Clear Load Save Save As Field Operator …" at bounding box center [460, 148] width 587 height 145
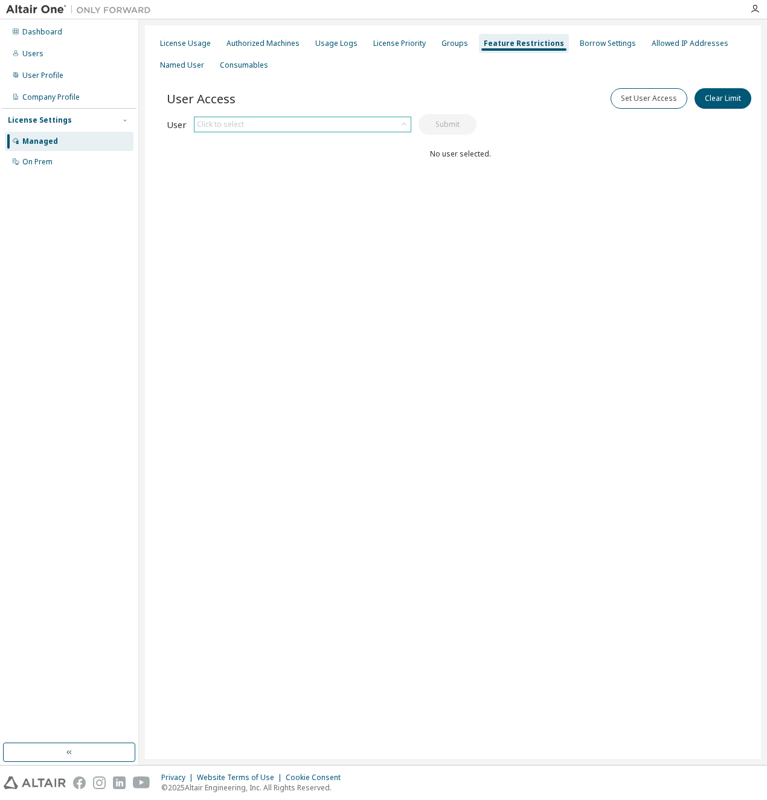
click at [406, 125] on icon at bounding box center [404, 124] width 5 height 3
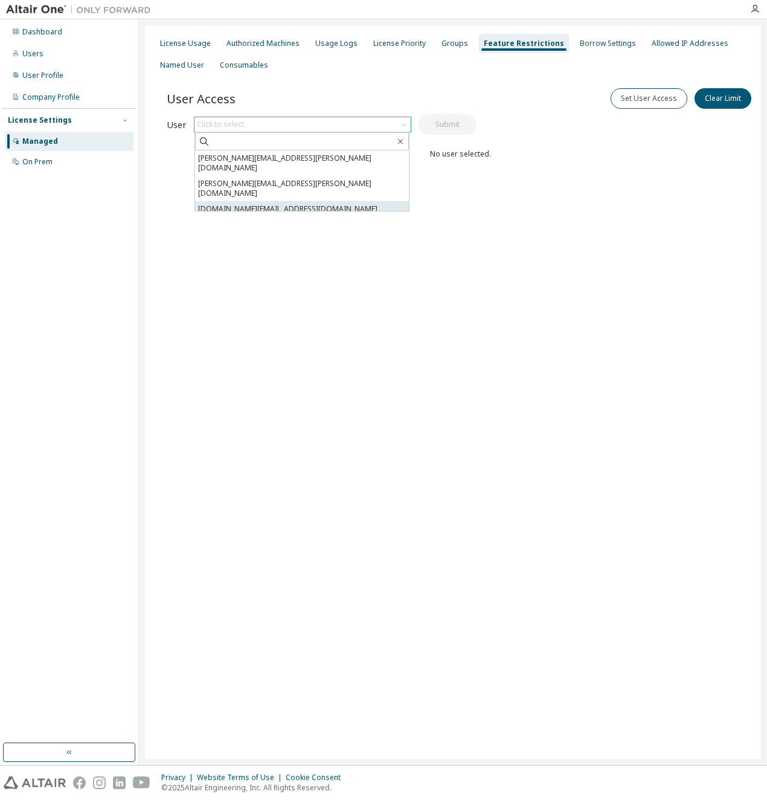
click at [329, 201] on li "zhenbi.su@hitachiglobalairpower.com" at bounding box center [302, 209] width 214 height 16
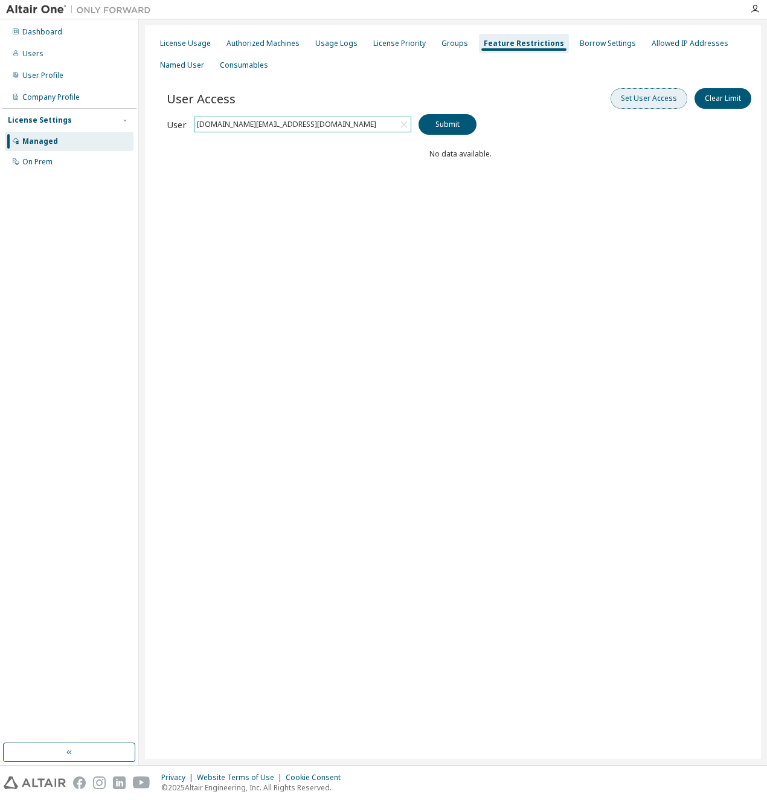
click at [642, 99] on button "Set User Access" at bounding box center [649, 98] width 77 height 21
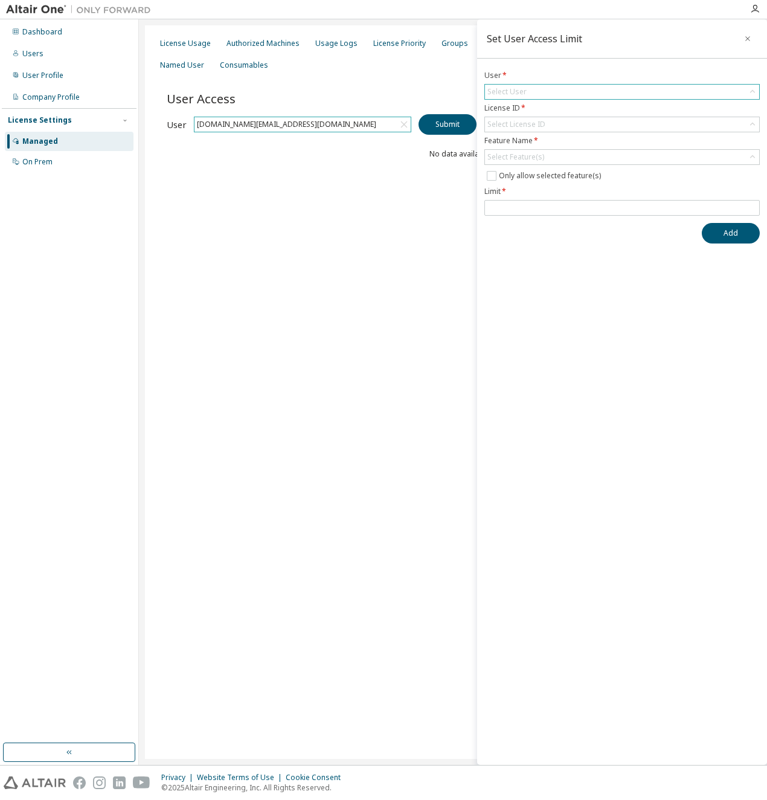
click at [751, 89] on icon at bounding box center [753, 92] width 12 height 12
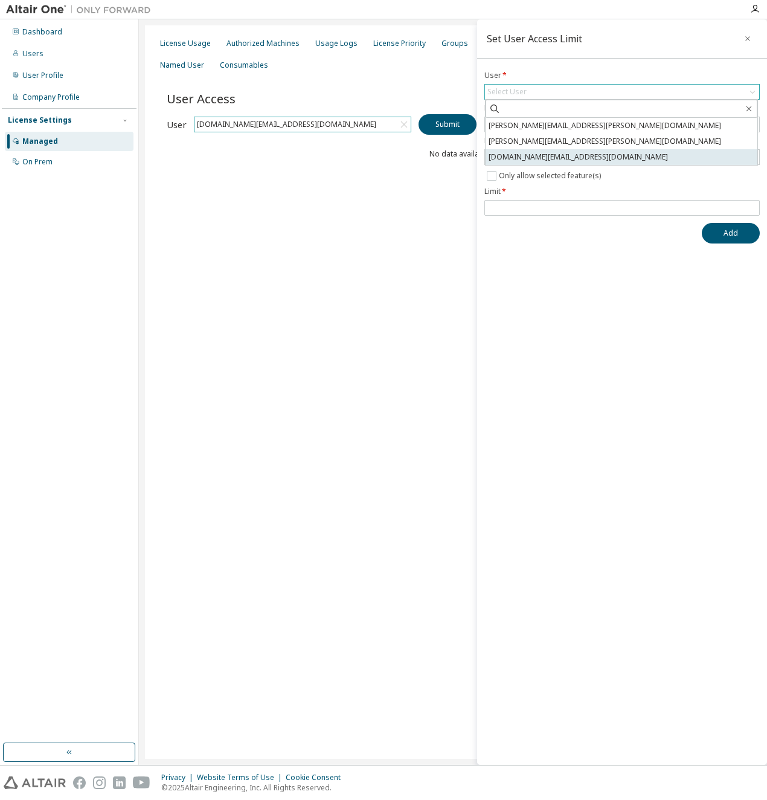
click at [585, 153] on li "zhenbi.su@hitachiglobalairpower.com" at bounding box center [622, 157] width 272 height 16
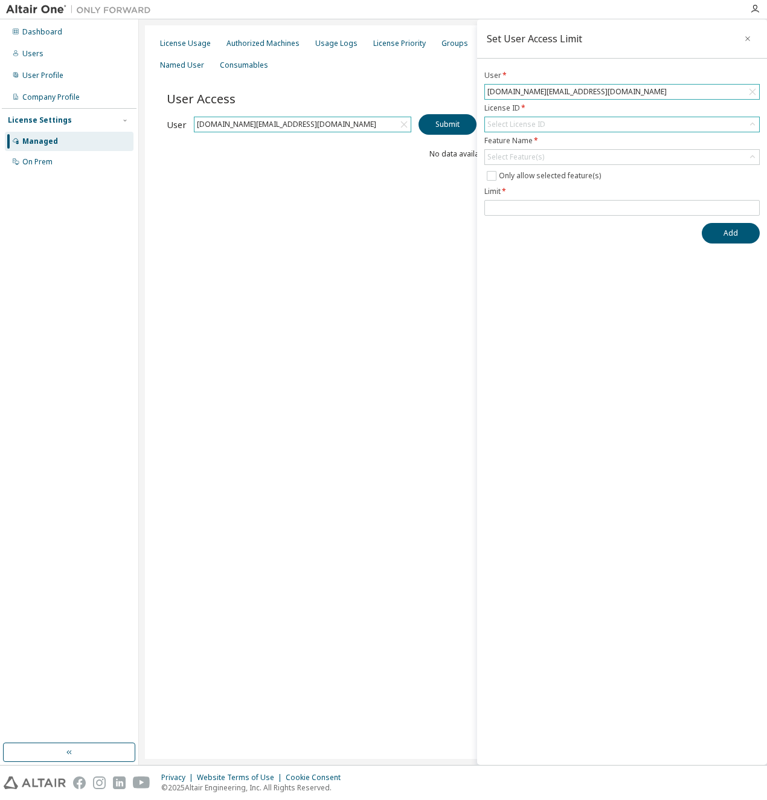
click at [645, 122] on div "Select License ID" at bounding box center [622, 124] width 274 height 15
click at [577, 158] on li "156996 - AU Mechanical Engineer" at bounding box center [622, 158] width 272 height 16
click at [681, 159] on div "Select Feature(s)" at bounding box center [622, 157] width 274 height 15
drag, startPoint x: 403, startPoint y: 208, endPoint x: 433, endPoint y: 210, distance: 29.6
click at [404, 209] on div "User Access Set User Access Clear Limit Clear Load Save Save As Field Operator …" at bounding box center [460, 148] width 587 height 145
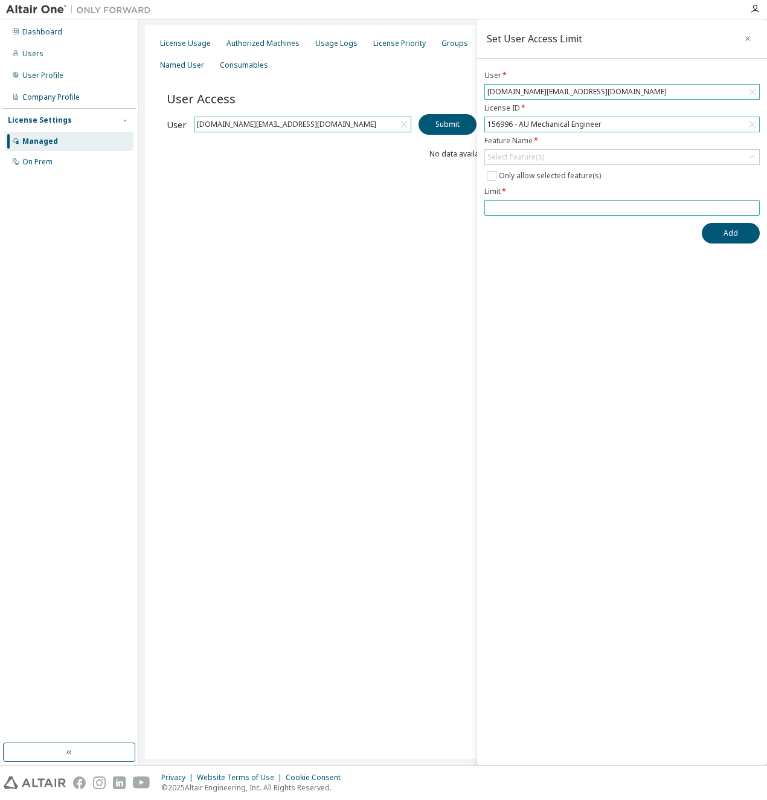
click at [696, 208] on input "number" at bounding box center [623, 208] width 270 height 10
click at [511, 155] on div "Select Feature(s)" at bounding box center [516, 157] width 57 height 10
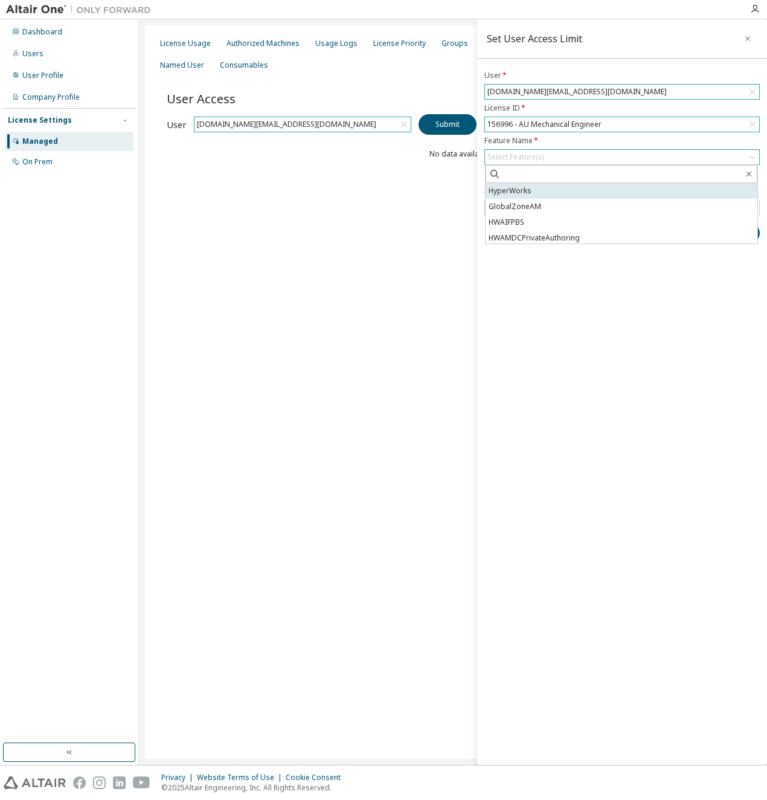
click at [506, 191] on li "HyperWorks" at bounding box center [622, 191] width 272 height 16
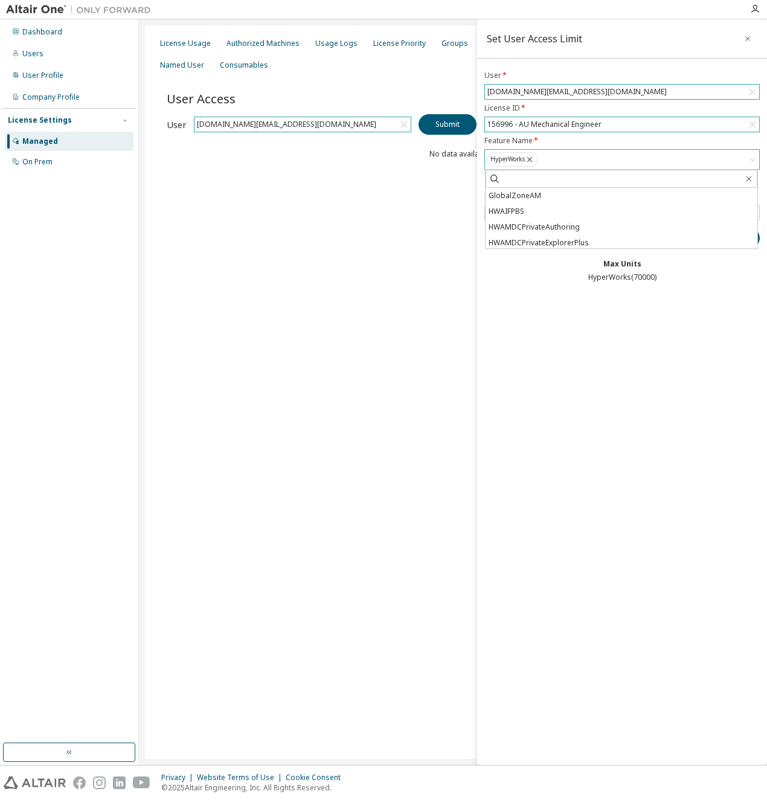
drag, startPoint x: 417, startPoint y: 250, endPoint x: 424, endPoint y: 250, distance: 6.7
click at [418, 250] on div "License Usage Authorized Machines Usage Logs License Priority Groups Feature Re…" at bounding box center [453, 392] width 616 height 734
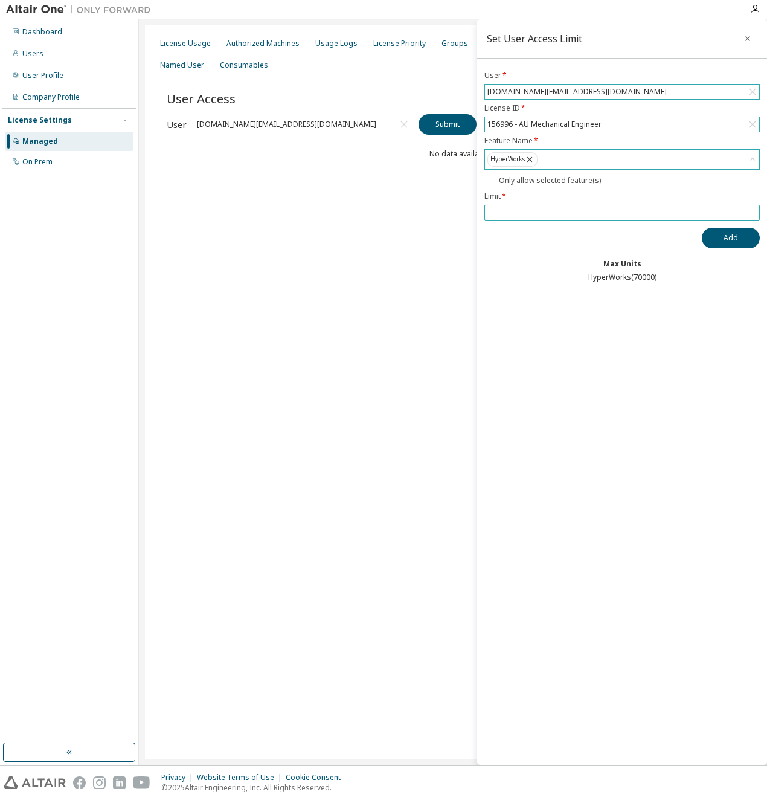
click at [551, 212] on input "number" at bounding box center [623, 213] width 270 height 10
click at [752, 215] on input "**" at bounding box center [623, 213] width 270 height 10
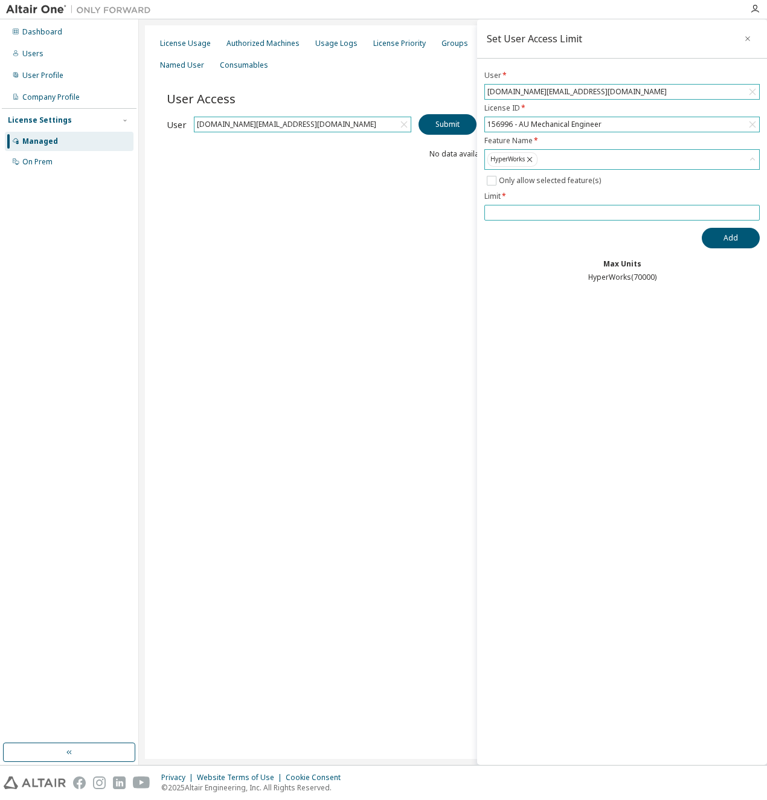
click at [753, 207] on span "**" at bounding box center [623, 213] width 276 height 16
click at [752, 208] on span "**" at bounding box center [623, 213] width 276 height 16
click at [750, 212] on input "**" at bounding box center [623, 213] width 270 height 10
click at [749, 212] on input "**" at bounding box center [623, 213] width 270 height 10
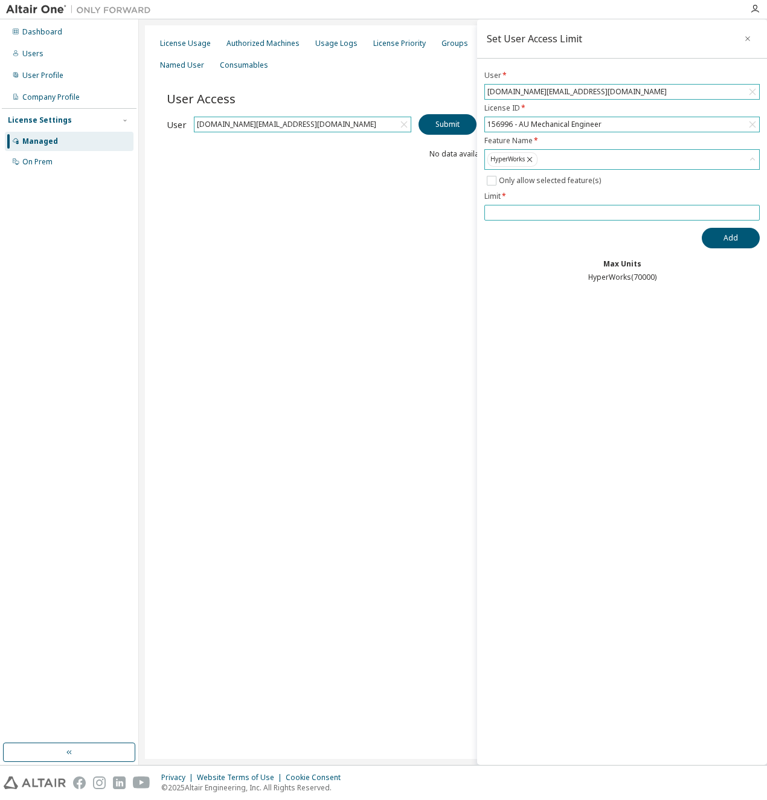
click at [749, 212] on input "*" at bounding box center [623, 213] width 270 height 10
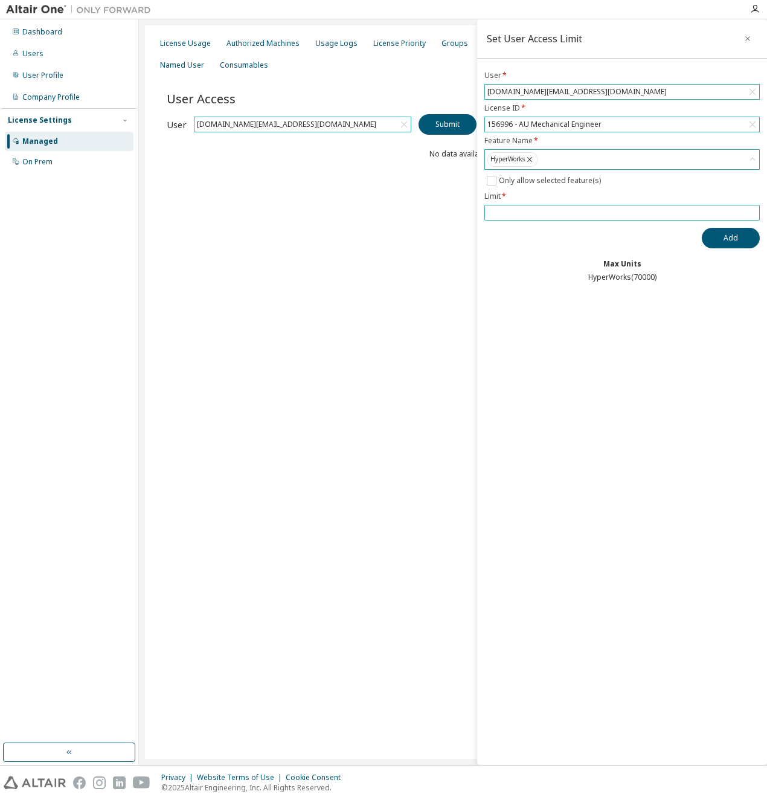
type input "*"
click at [749, 212] on input "*" at bounding box center [623, 213] width 270 height 10
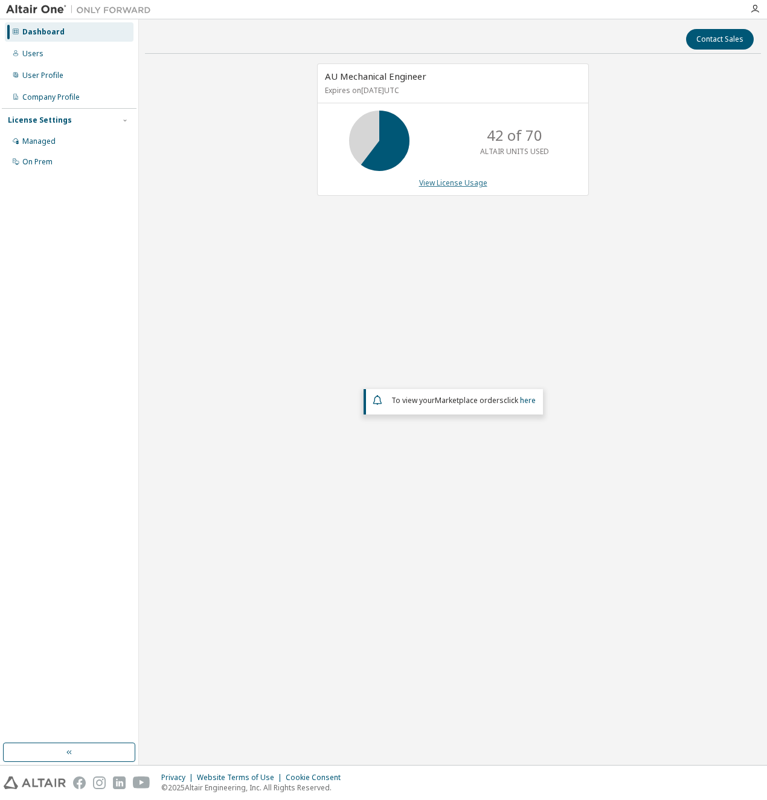
click at [446, 181] on link "View License Usage" at bounding box center [453, 183] width 68 height 10
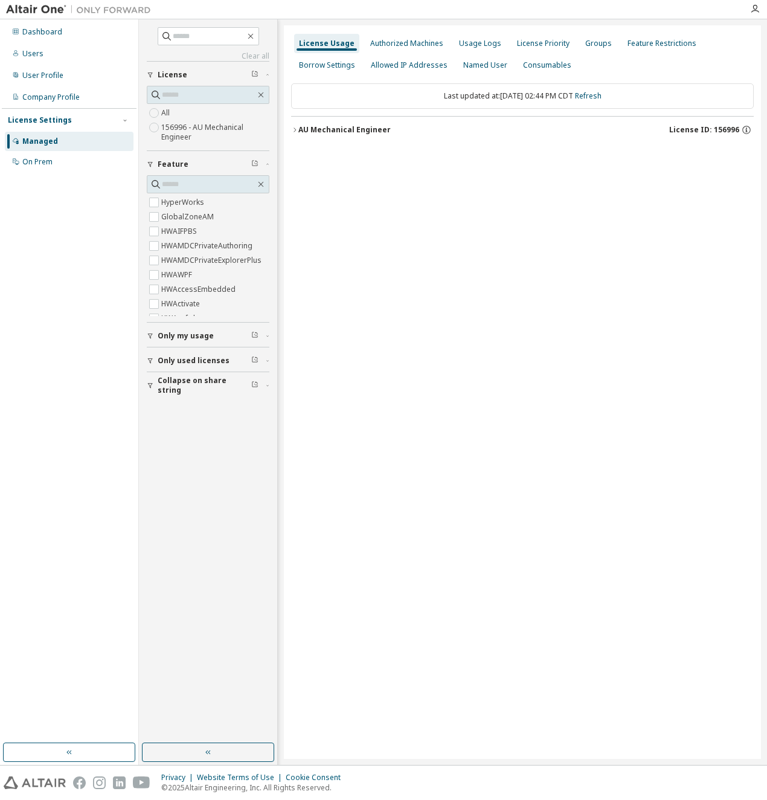
click at [291, 126] on div "License Usage Authorized Machines Usage Logs License Priority Groups Feature Re…" at bounding box center [522, 392] width 477 height 734
click at [292, 131] on icon "button" at bounding box center [294, 129] width 7 height 7
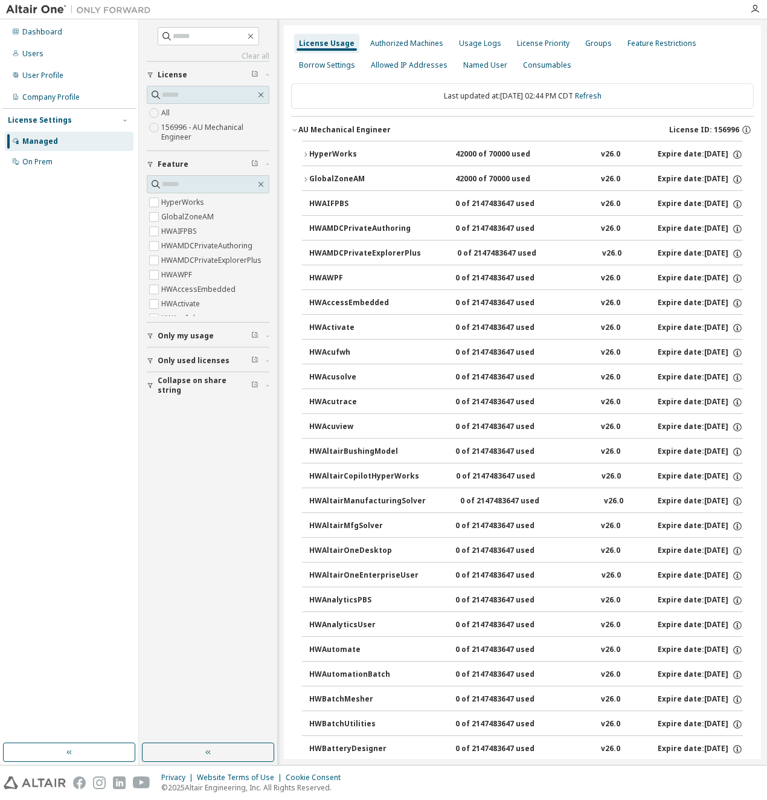
click at [308, 153] on icon "button" at bounding box center [305, 154] width 7 height 7
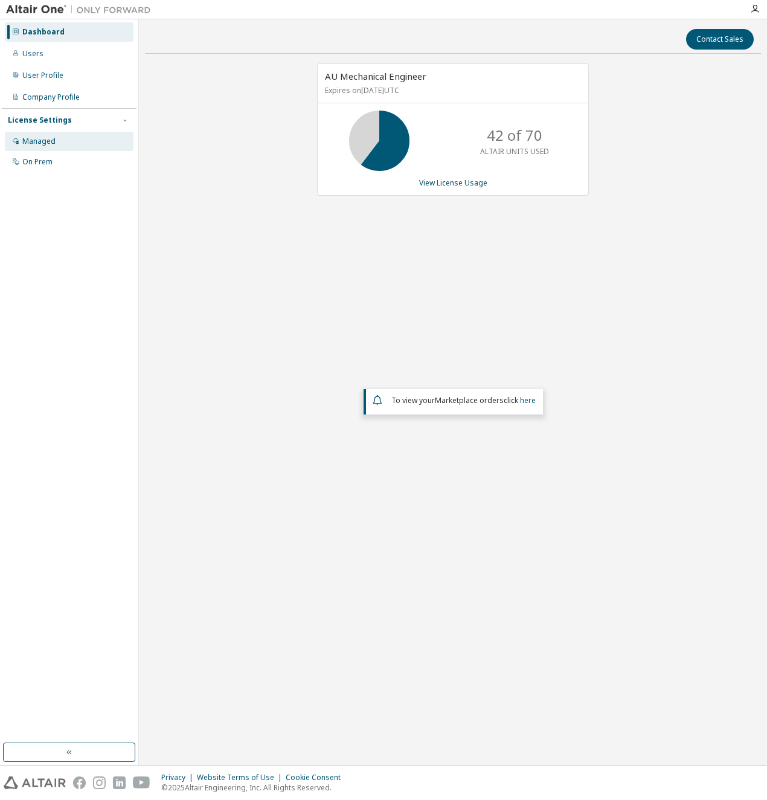
click at [27, 134] on div "Managed" at bounding box center [69, 141] width 129 height 19
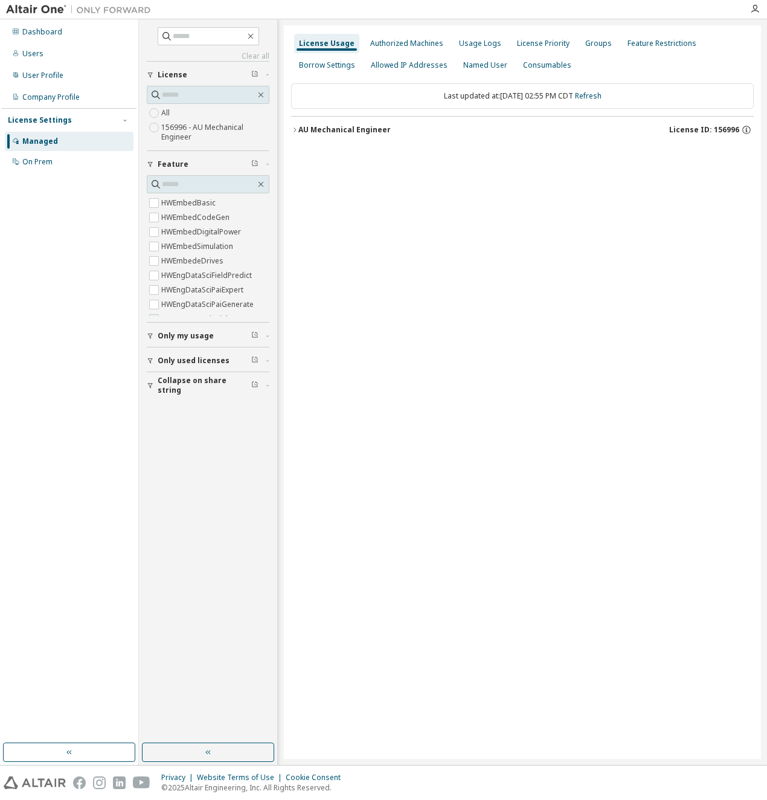
scroll to position [725, 0]
click at [297, 127] on icon "button" at bounding box center [294, 129] width 7 height 7
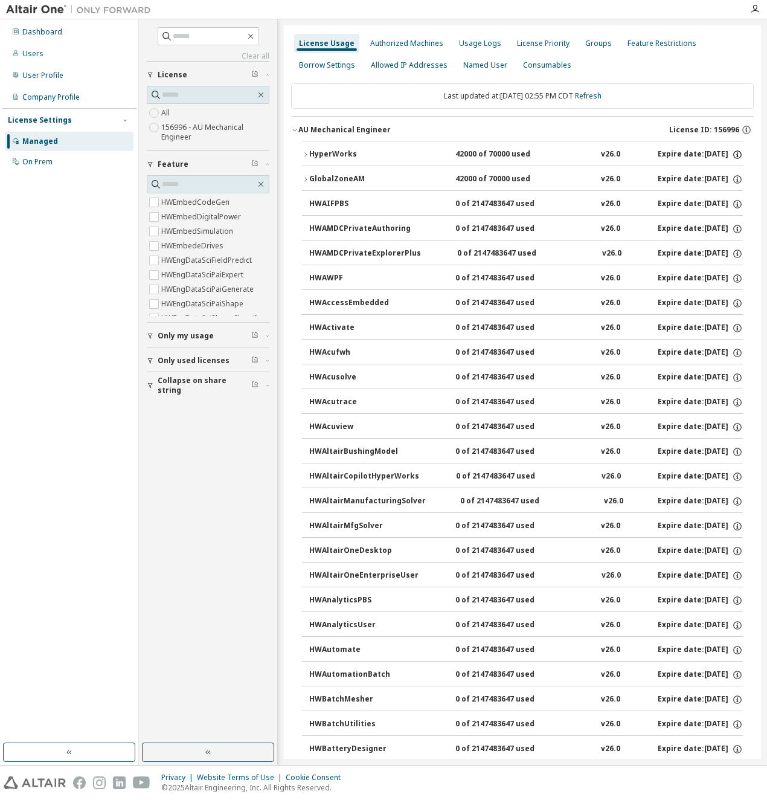
click at [733, 155] on icon "button" at bounding box center [737, 154] width 11 height 11
click at [552, 157] on div "42000 of 70000 used" at bounding box center [510, 154] width 109 height 11
